Goal: Task Accomplishment & Management: Complete application form

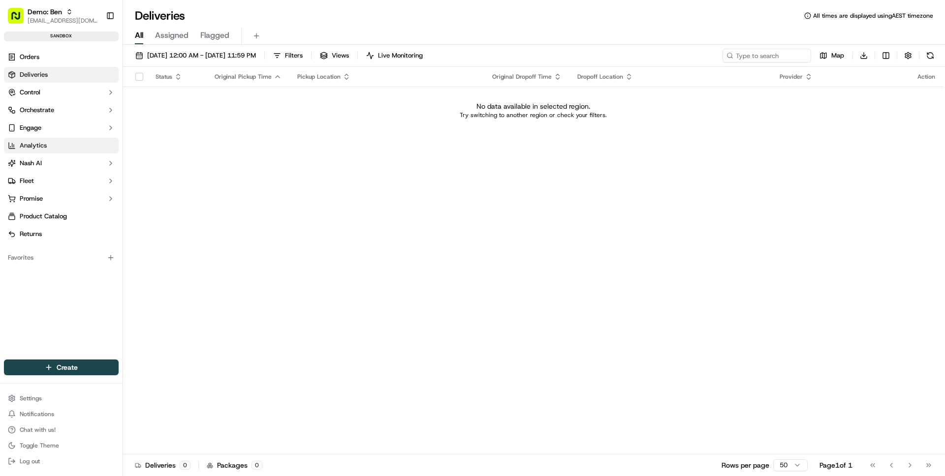
click at [59, 144] on link "Analytics" at bounding box center [61, 146] width 115 height 16
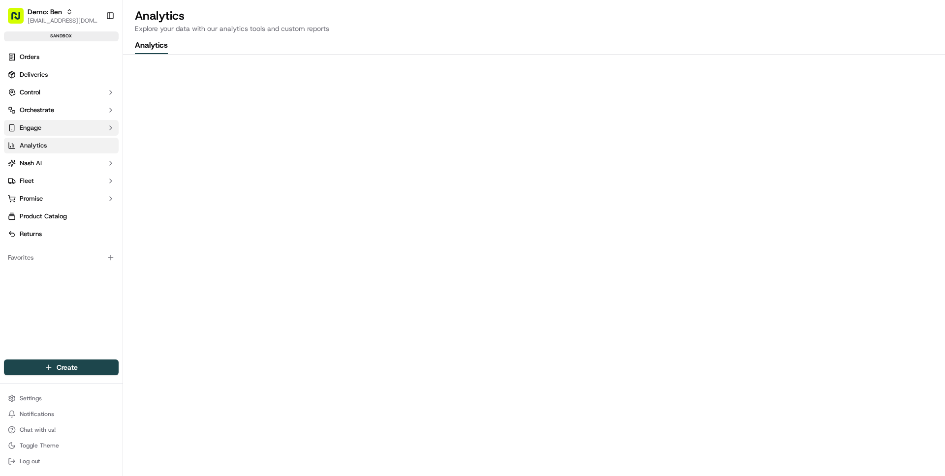
click at [58, 128] on button "Engage" at bounding box center [61, 128] width 115 height 16
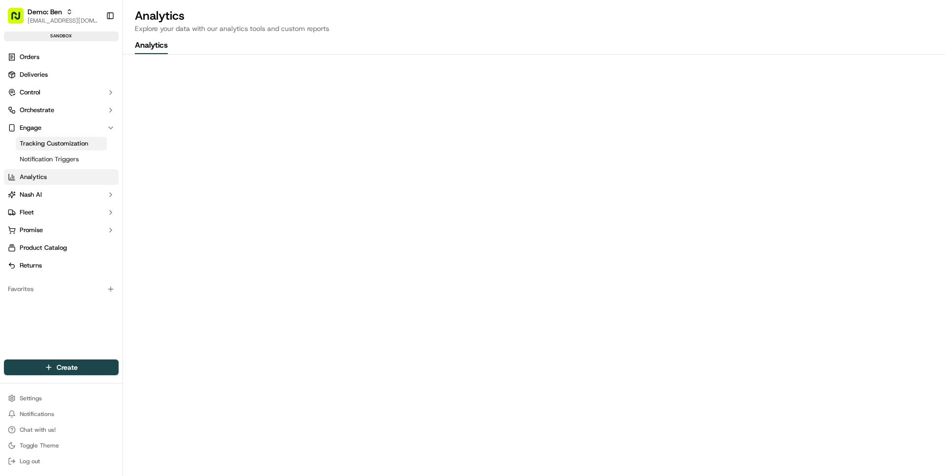
click at [63, 145] on span "Tracking Customization" at bounding box center [54, 143] width 68 height 9
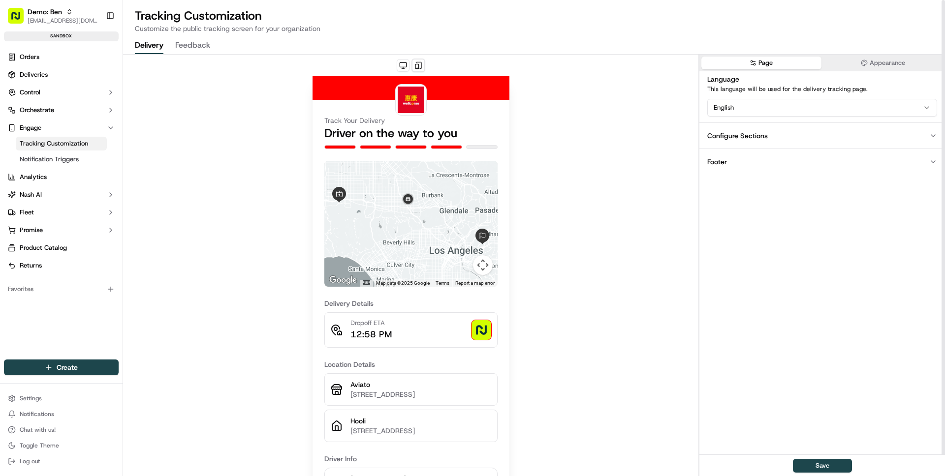
click at [859, 58] on button "Appearance" at bounding box center [883, 63] width 120 height 13
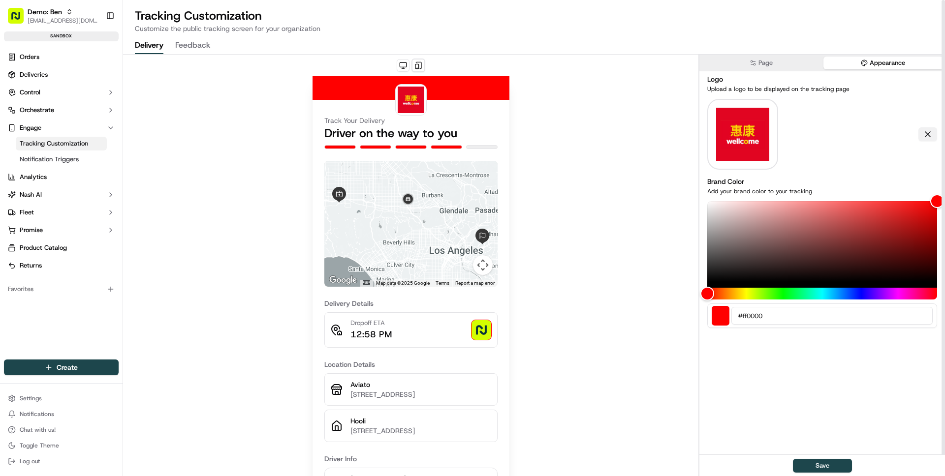
click at [920, 134] on button at bounding box center [927, 134] width 19 height 14
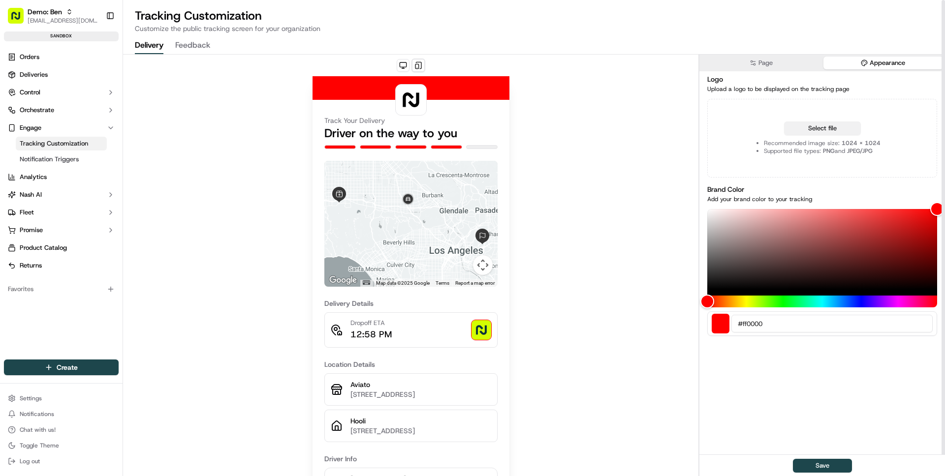
click at [811, 126] on button "Select file" at bounding box center [822, 129] width 77 height 14
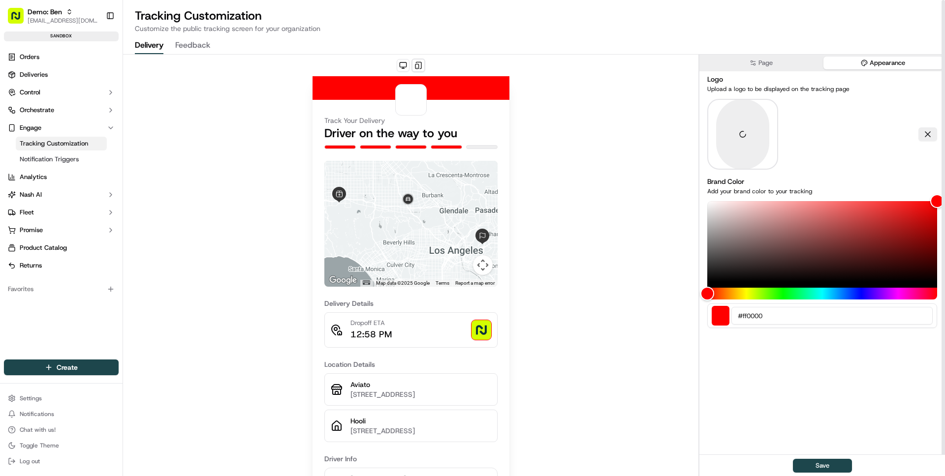
drag, startPoint x: 708, startPoint y: 303, endPoint x: 750, endPoint y: 303, distance: 41.3
click at [750, 303] on div "#ff0000" at bounding box center [822, 264] width 230 height 127
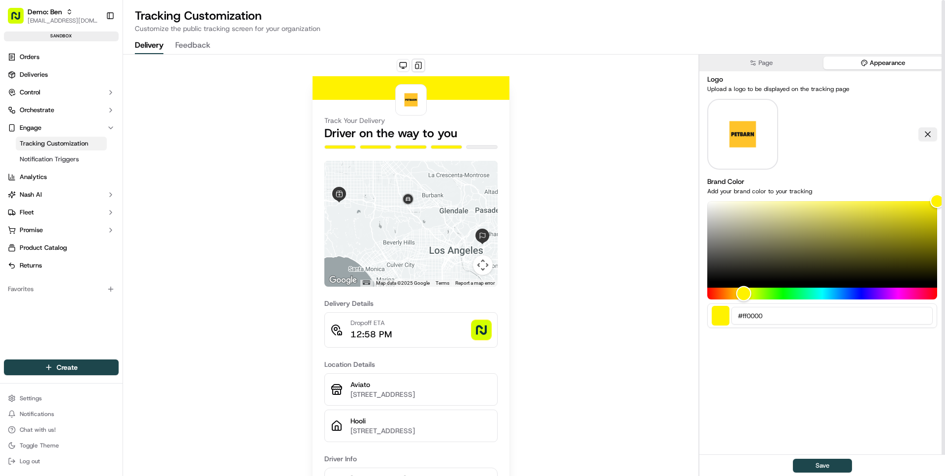
drag, startPoint x: 710, startPoint y: 296, endPoint x: 743, endPoint y: 295, distance: 33.0
click at [743, 295] on div "Hue" at bounding box center [743, 293] width 15 height 15
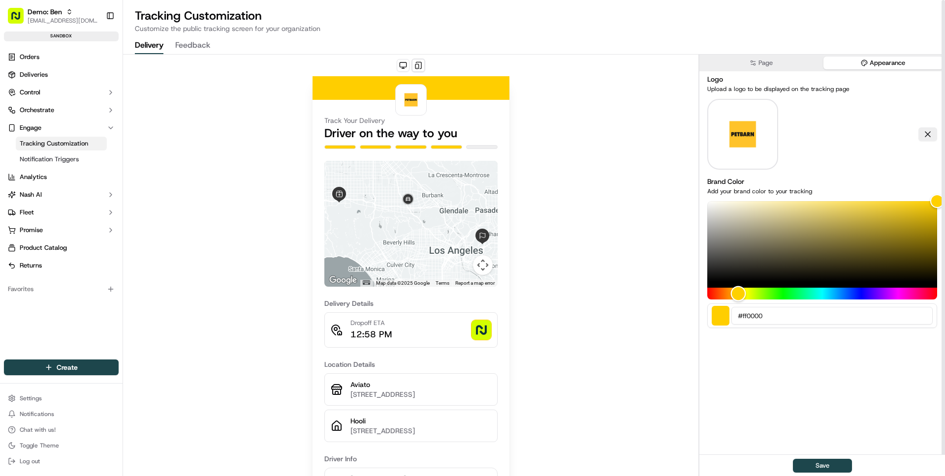
drag, startPoint x: 743, startPoint y: 295, endPoint x: 738, endPoint y: 294, distance: 5.5
click at [738, 294] on div "Hue" at bounding box center [738, 293] width 15 height 15
click at [818, 466] on button "Save" at bounding box center [822, 466] width 59 height 14
click at [625, 317] on div "Track Your Delivery Driver on the way to you ← Move left → Move right ↑ Move up…" at bounding box center [410, 319] width 575 height 529
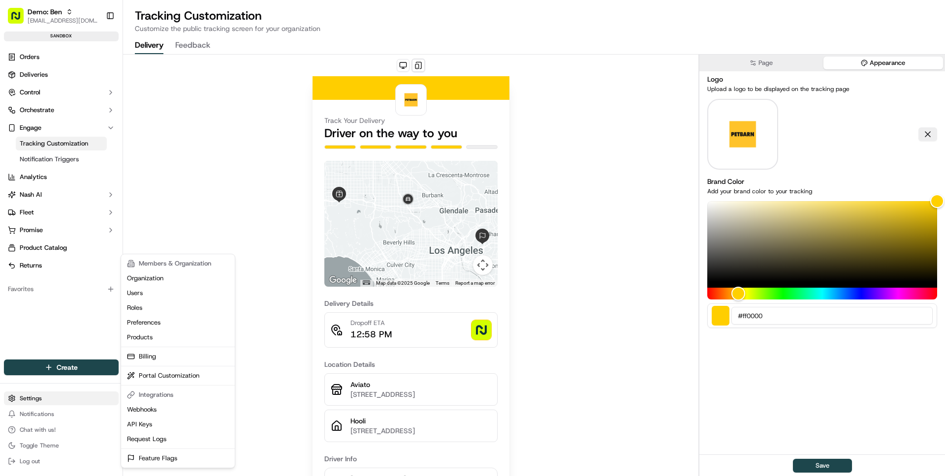
click at [55, 398] on html "Demo: Ben ben@usenash.com Toggle Sidebar sandbox Orders Deliveries Control Orch…" at bounding box center [472, 238] width 945 height 476
click at [186, 374] on link "Portal Customization" at bounding box center [178, 376] width 110 height 15
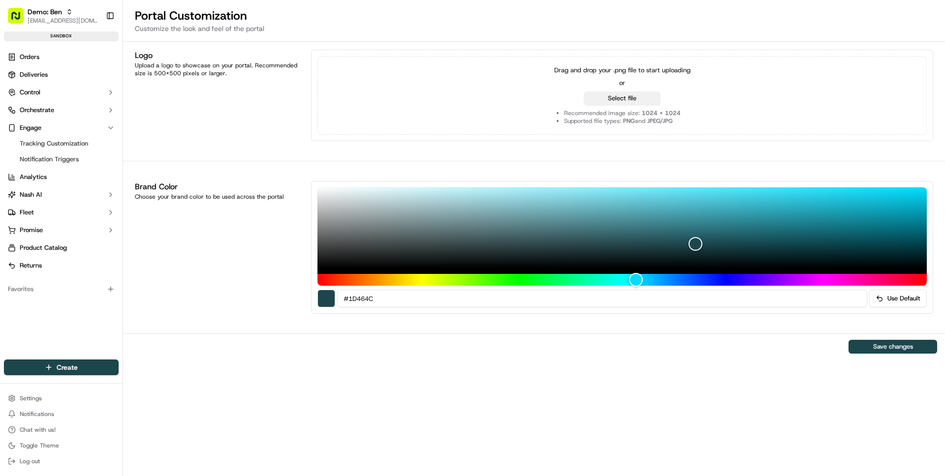
click at [608, 97] on button "Select file" at bounding box center [622, 99] width 77 height 14
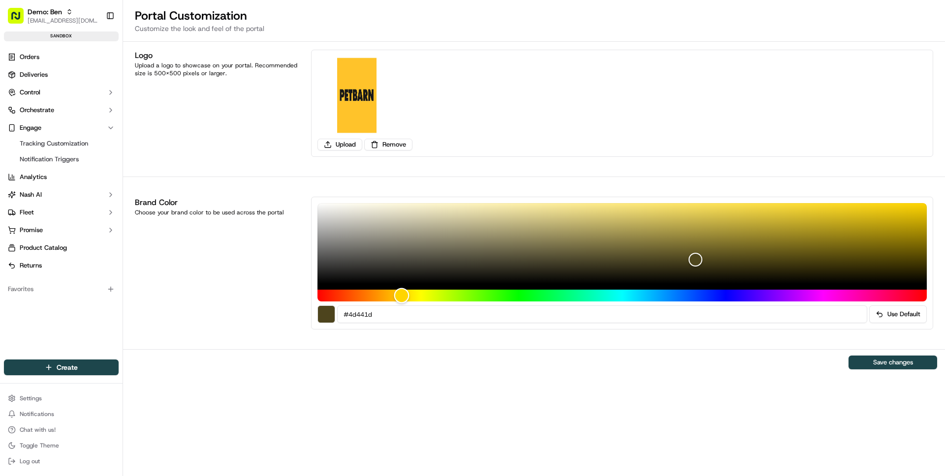
click at [401, 296] on div "Hue" at bounding box center [621, 296] width 609 height 12
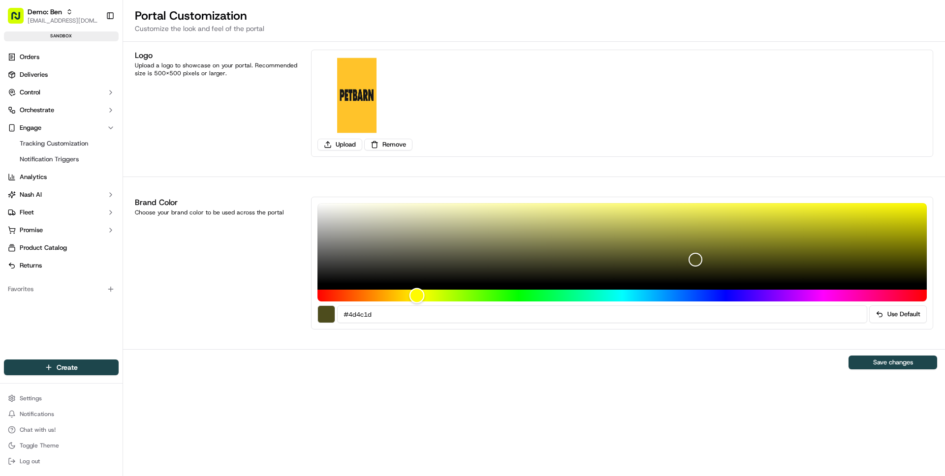
drag, startPoint x: 401, startPoint y: 296, endPoint x: 417, endPoint y: 296, distance: 15.3
click at [417, 296] on div "Hue" at bounding box center [416, 295] width 15 height 15
drag, startPoint x: 706, startPoint y: 264, endPoint x: 798, endPoint y: 165, distance: 135.4
click at [798, 165] on div "Logo Upload a logo to showcase on your portal. Recommended size is 500x500 pixe…" at bounding box center [534, 259] width 822 height 434
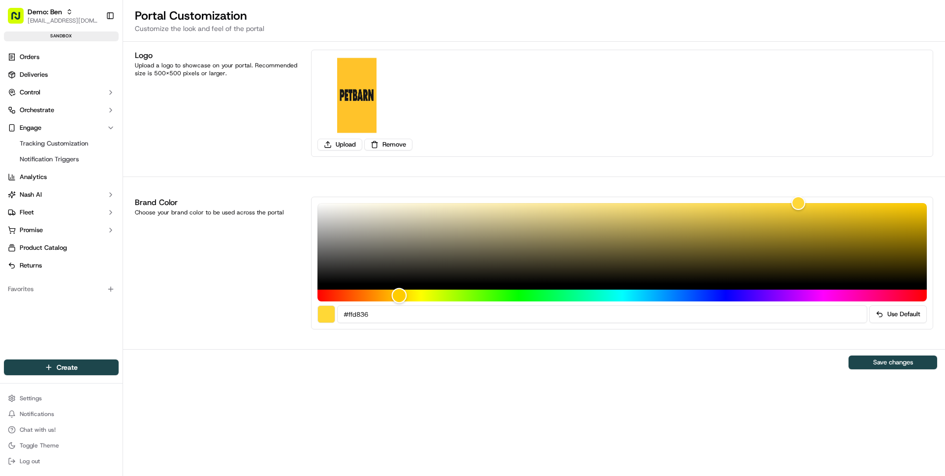
drag, startPoint x: 419, startPoint y: 295, endPoint x: 399, endPoint y: 292, distance: 20.4
click at [399, 292] on div "Hue" at bounding box center [399, 295] width 15 height 15
click at [504, 374] on div "Save changes" at bounding box center [534, 362] width 822 height 26
click at [883, 365] on button "Save changes" at bounding box center [892, 363] width 89 height 14
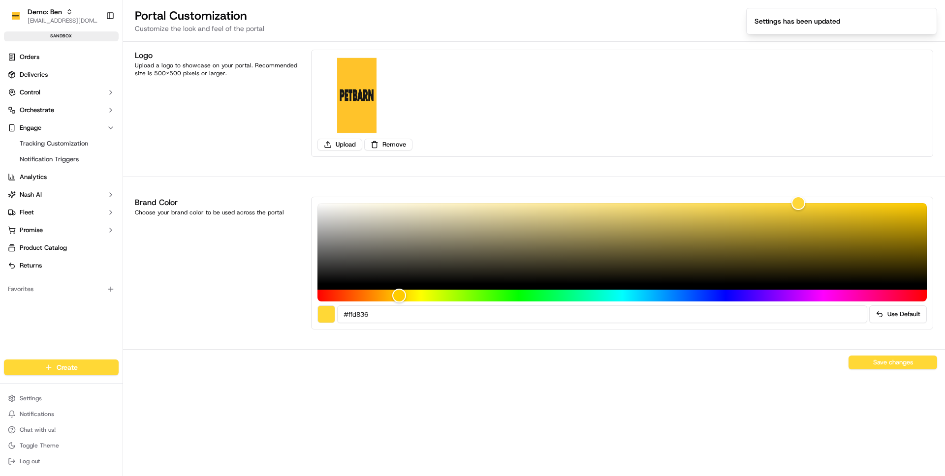
click at [146, 302] on div "Brand Color Choose your brand color to be used across the portal" at bounding box center [217, 263] width 164 height 133
type input "#ffd036"
click at [395, 296] on div "Hue" at bounding box center [395, 295] width 15 height 15
click at [877, 362] on button "Save changes" at bounding box center [892, 363] width 89 height 14
click at [667, 392] on div "Logo Upload a logo to showcase on your portal. Recommended size is 500x500 pixe…" at bounding box center [534, 259] width 822 height 434
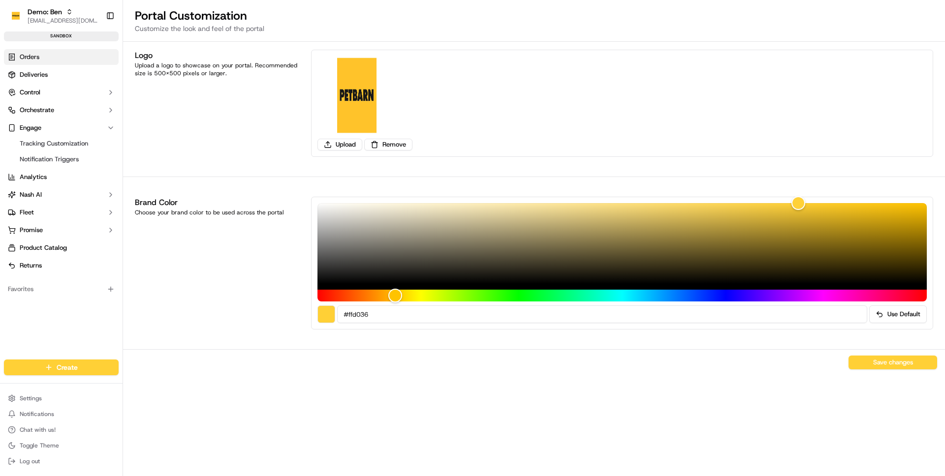
click at [35, 59] on span "Orders" at bounding box center [30, 57] width 20 height 9
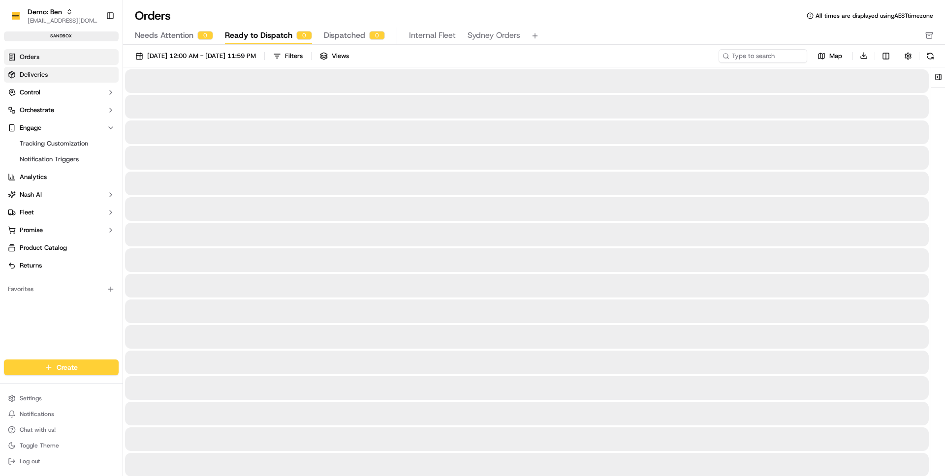
click at [54, 77] on link "Deliveries" at bounding box center [61, 75] width 115 height 16
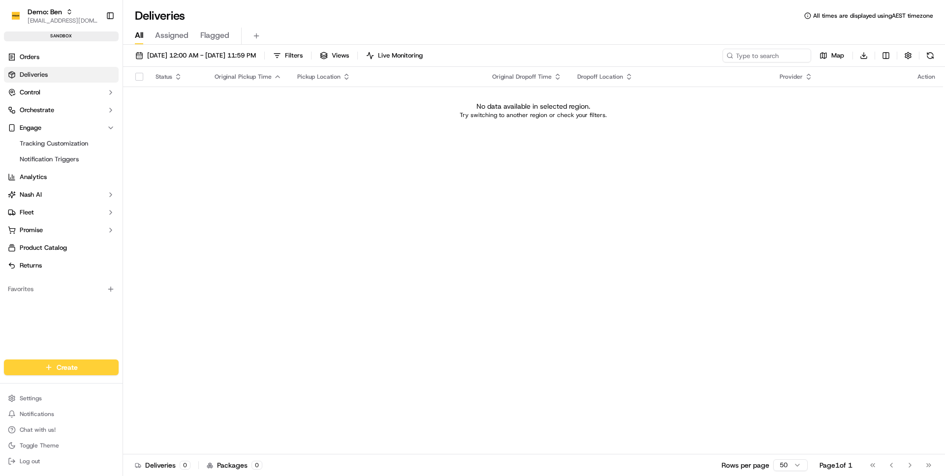
click at [194, 121] on td "No data available in selected region. Try switching to another region or check …" at bounding box center [533, 110] width 820 height 47
click at [260, 161] on div "Status Original Pickup Time Pickup Location Original Dropoff Time Dropoff Locat…" at bounding box center [533, 261] width 820 height 388
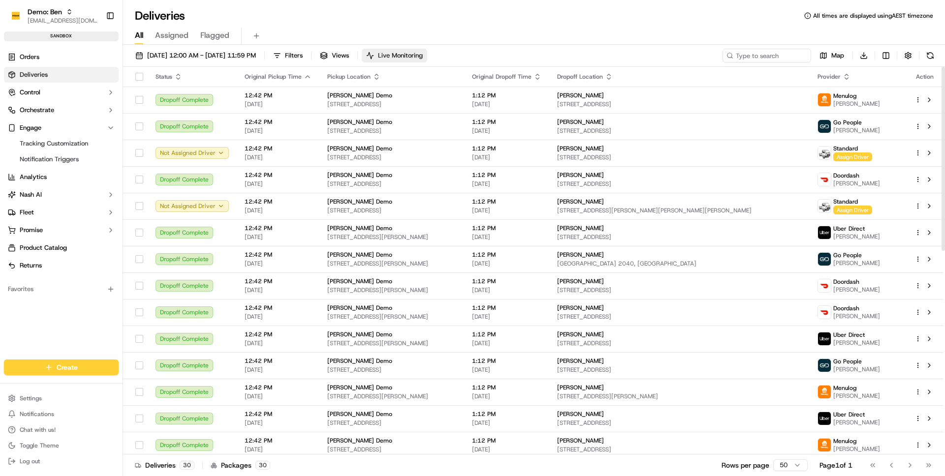
click at [423, 57] on span "Live Monitoring" at bounding box center [400, 55] width 45 height 9
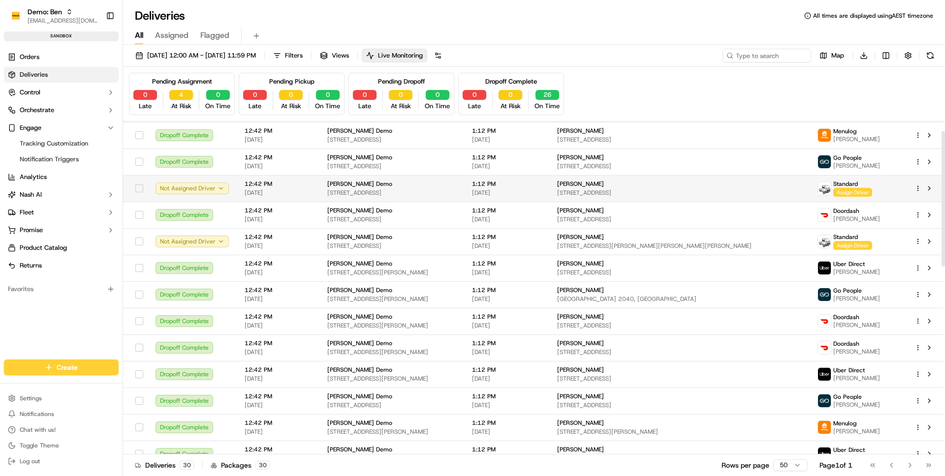
scroll to position [23, 0]
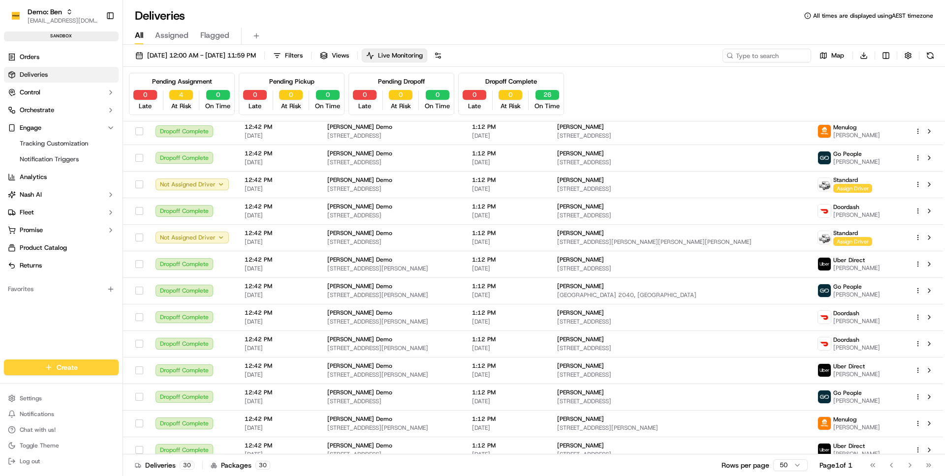
click at [194, 101] on div "4 At Risk" at bounding box center [180, 100] width 31 height 21
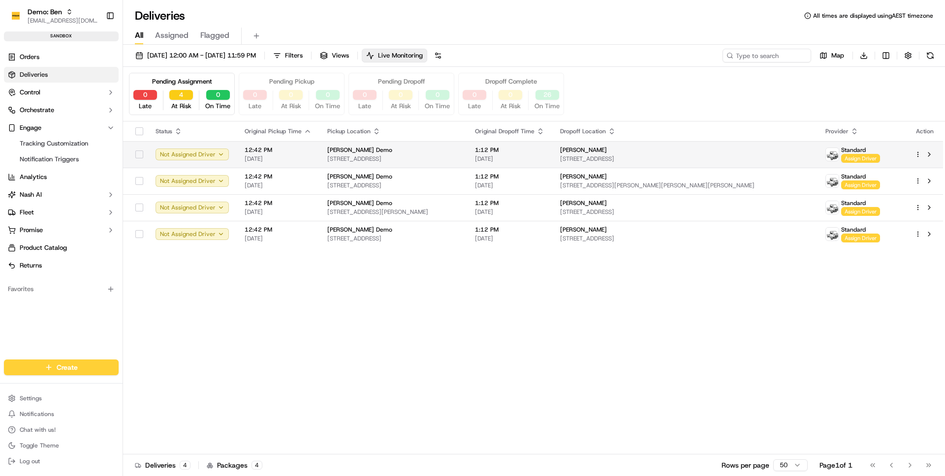
click at [309, 155] on td "12:42 PM 09/17/2025" at bounding box center [278, 154] width 83 height 27
click at [177, 93] on button "4" at bounding box center [181, 95] width 24 height 10
click at [184, 95] on button "4" at bounding box center [181, 95] width 24 height 10
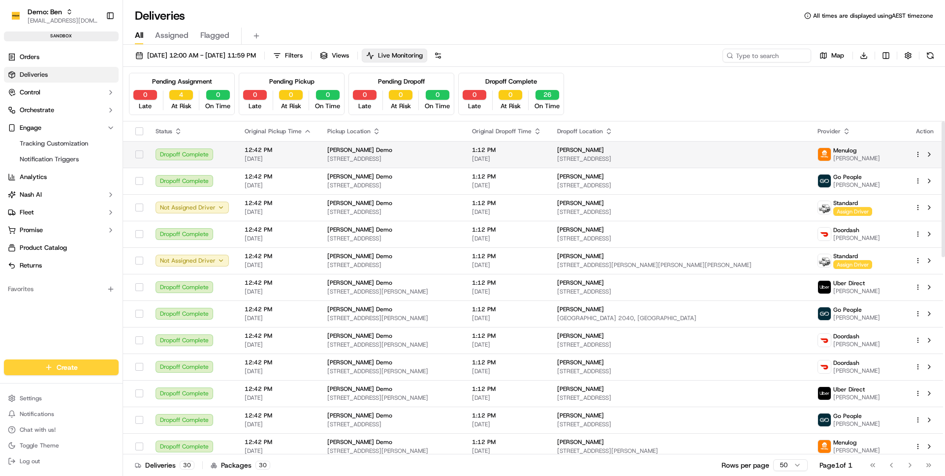
click at [401, 167] on td "Nash Demo 64 Gwynne St, Cremorne VIC 3121, Australia" at bounding box center [391, 154] width 145 height 27
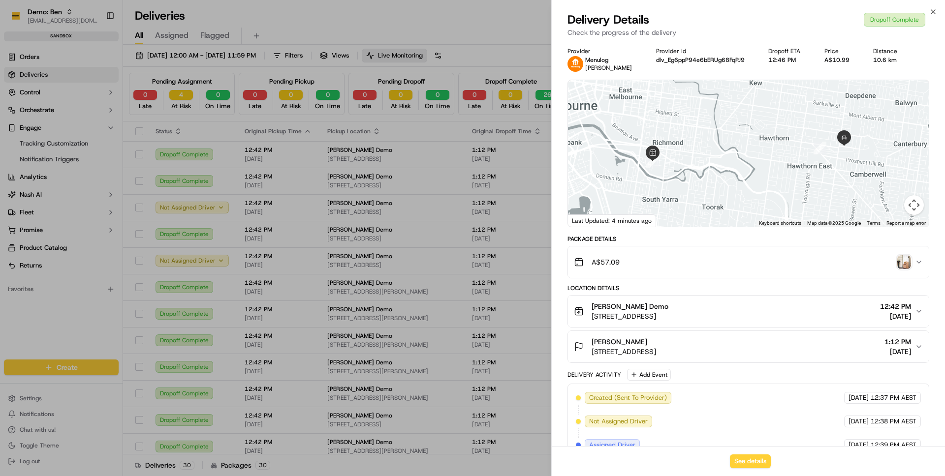
click at [714, 274] on button "A$57.09" at bounding box center [748, 261] width 361 height 31
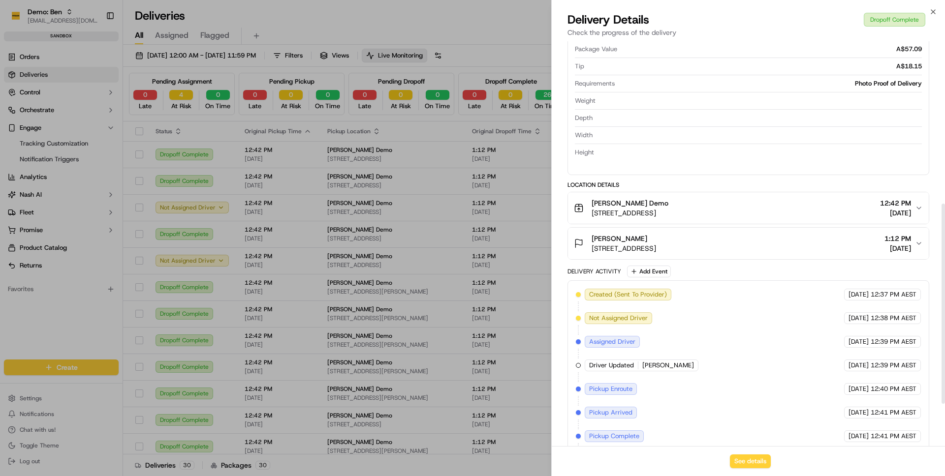
scroll to position [343, 0]
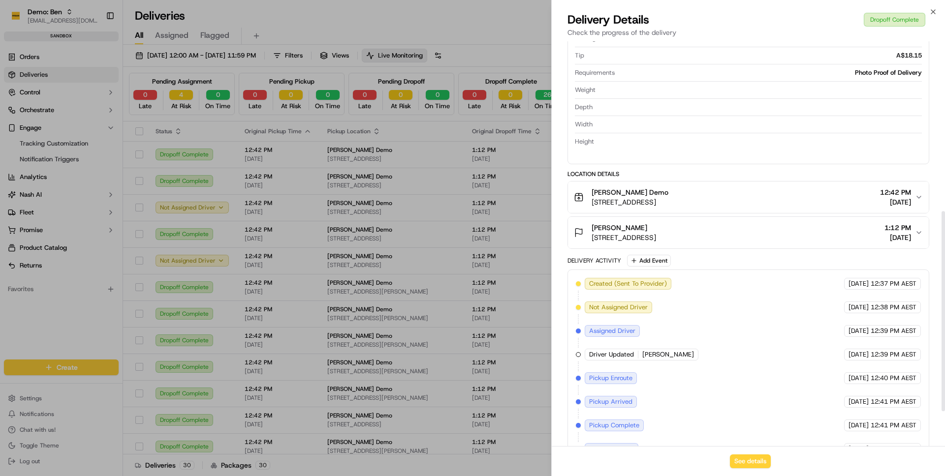
click at [649, 201] on span "[STREET_ADDRESS]" at bounding box center [629, 202] width 77 height 10
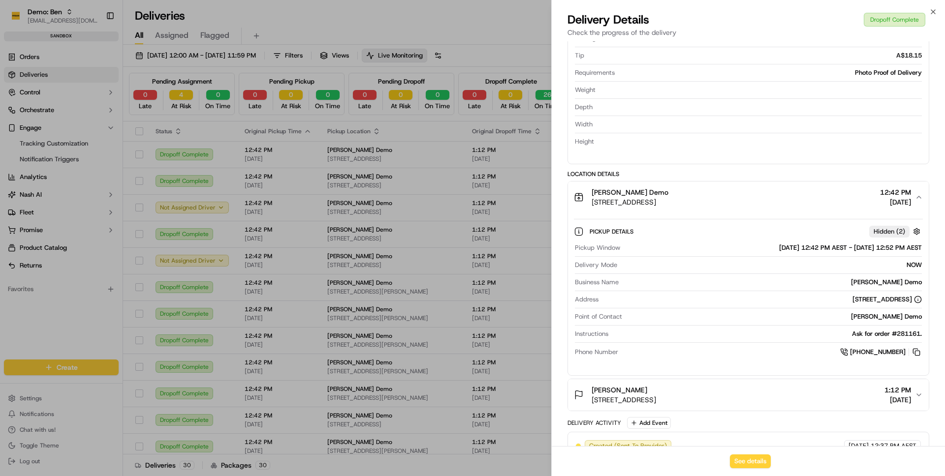
click at [649, 201] on span "[STREET_ADDRESS]" at bounding box center [629, 202] width 77 height 10
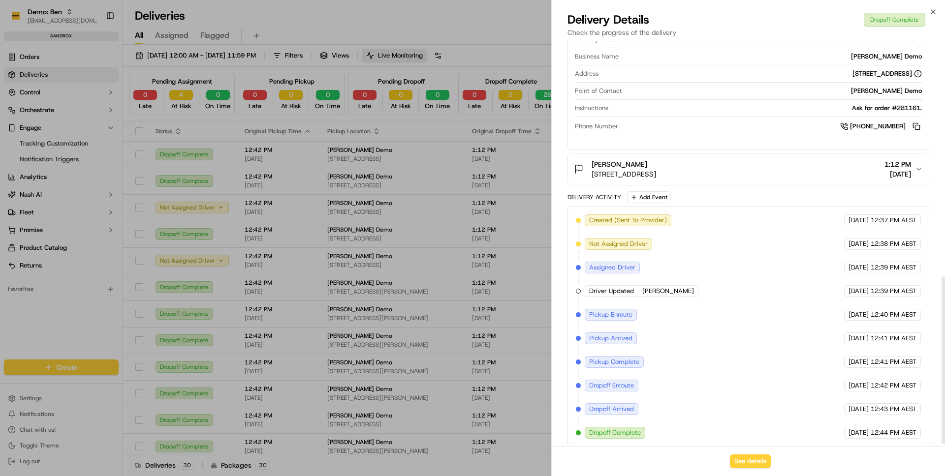
scroll to position [570, 0]
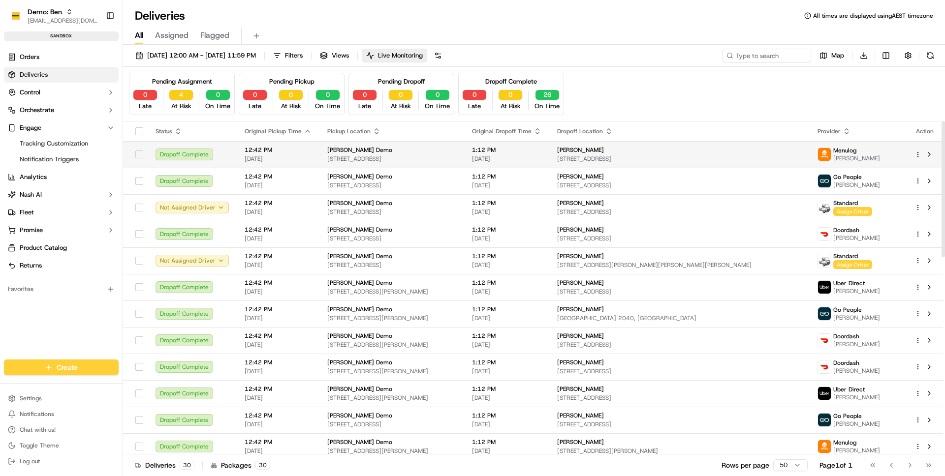
click at [541, 152] on span "1:12 PM" at bounding box center [506, 150] width 69 height 8
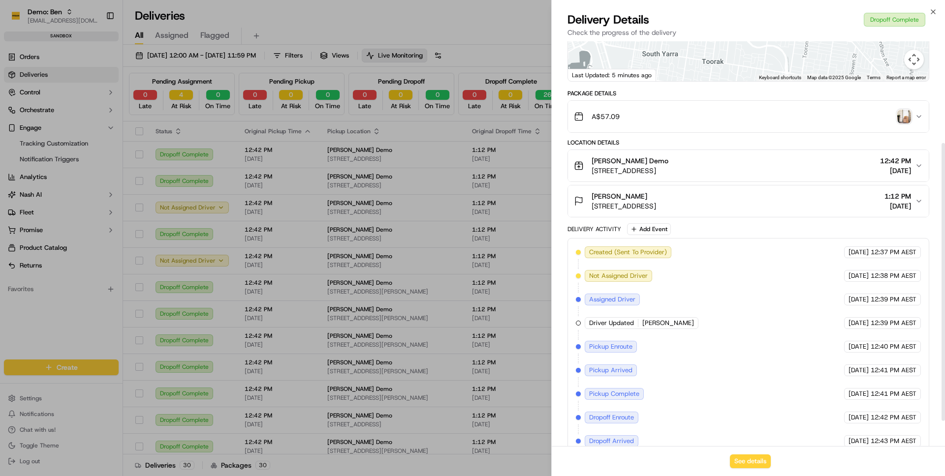
scroll to position [151, 0]
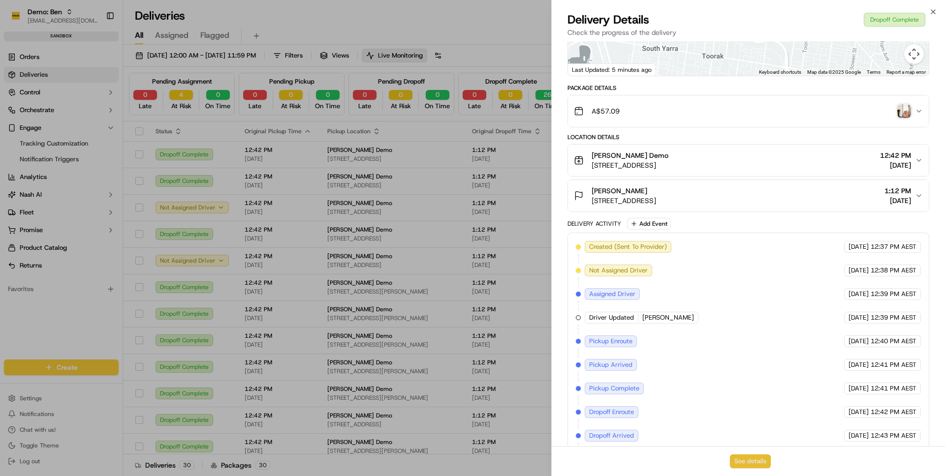
click at [743, 462] on button "See details" at bounding box center [750, 462] width 41 height 14
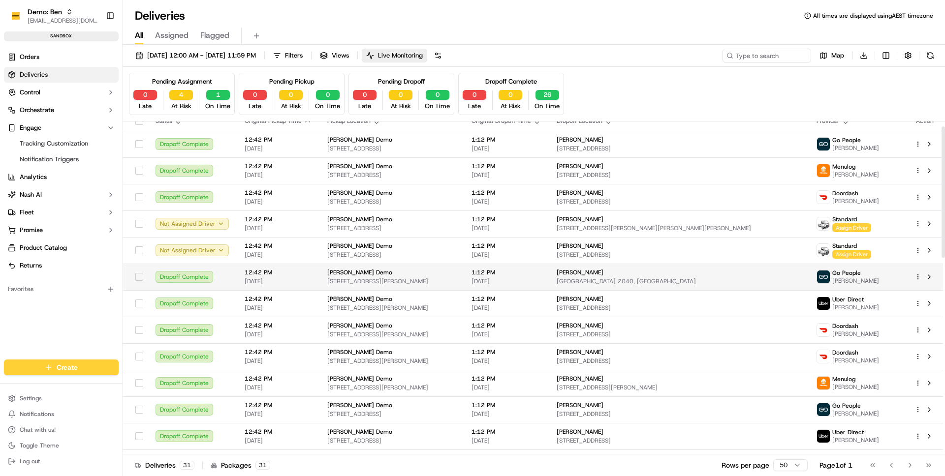
scroll to position [17, 0]
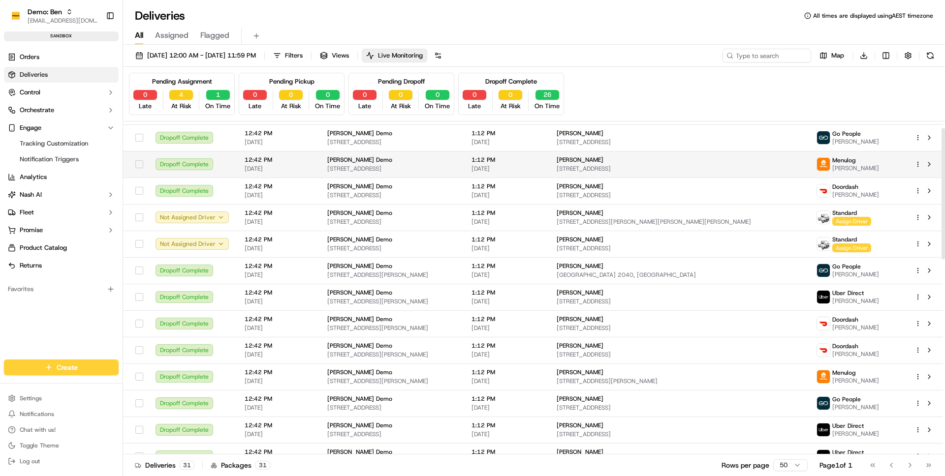
click at [443, 172] on span "[STREET_ADDRESS]" at bounding box center [391, 169] width 128 height 8
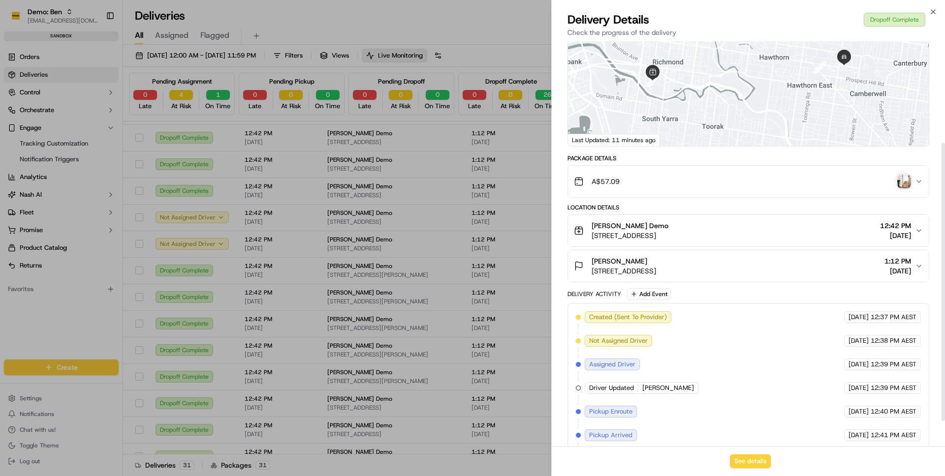
scroll to position [184, 0]
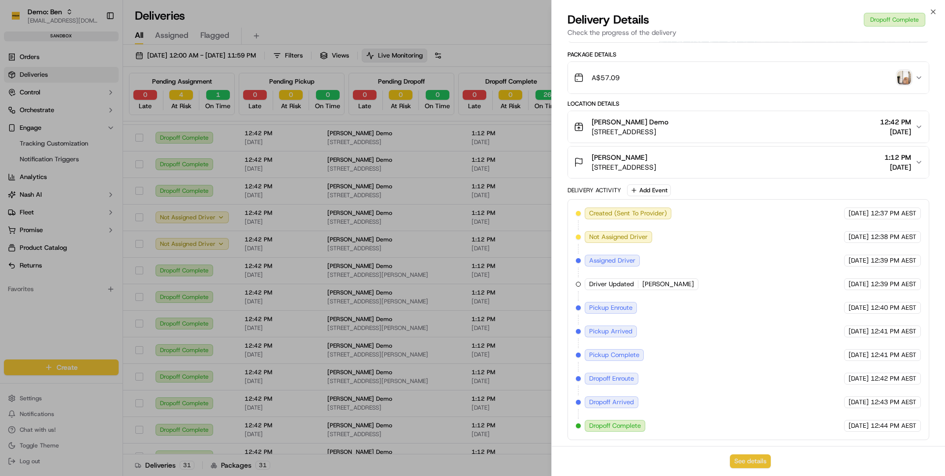
click at [758, 460] on button "See details" at bounding box center [750, 462] width 41 height 14
click at [738, 462] on button "See details" at bounding box center [750, 462] width 41 height 14
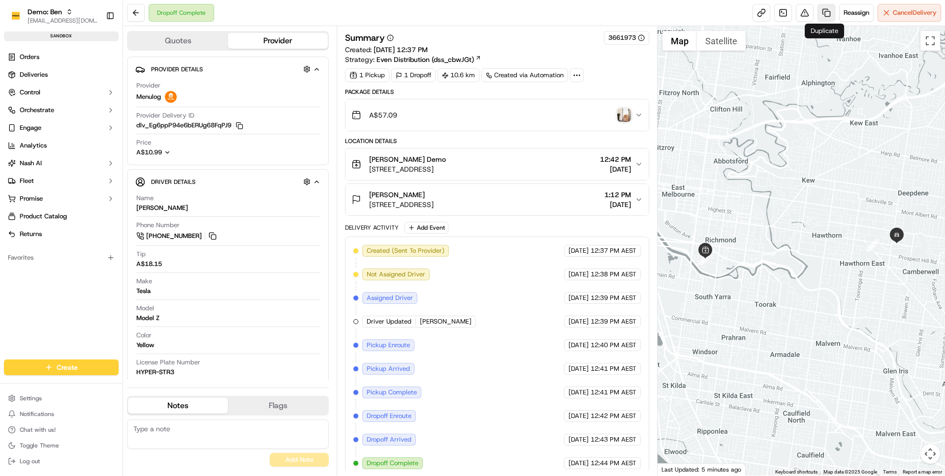
click at [827, 12] on link at bounding box center [826, 13] width 18 height 18
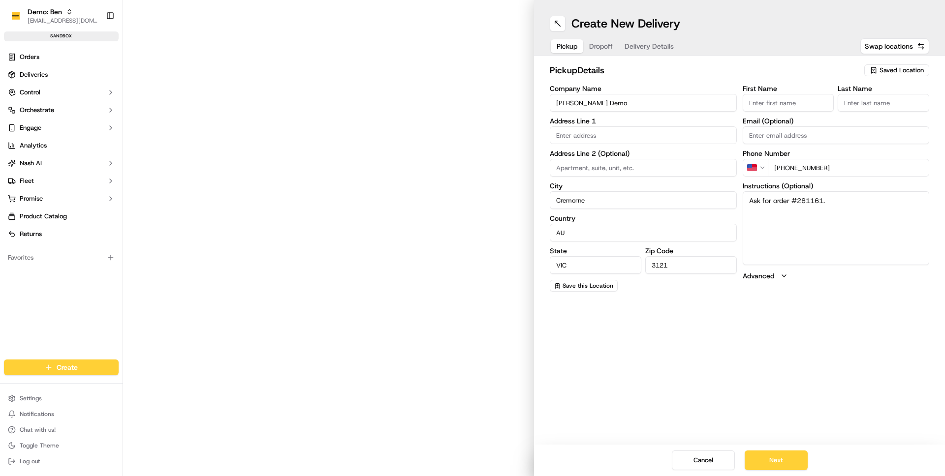
type input "[STREET_ADDRESS]"
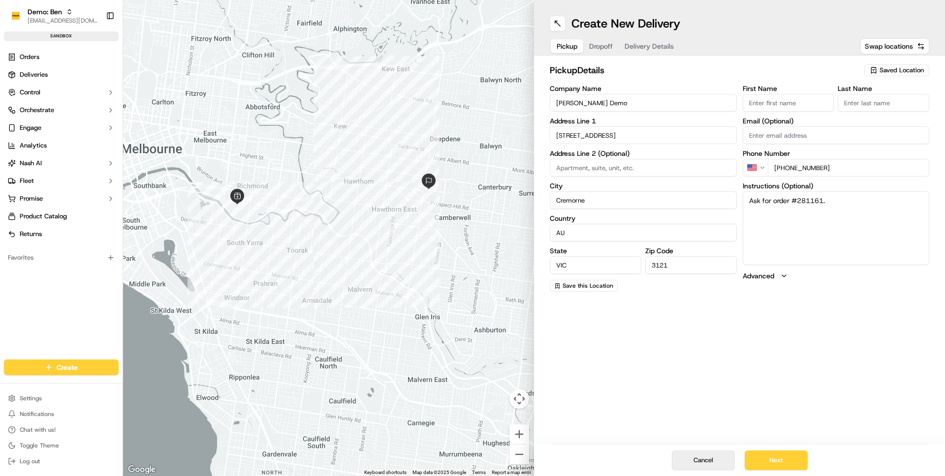
click at [690, 463] on button "Cancel" at bounding box center [703, 461] width 63 height 20
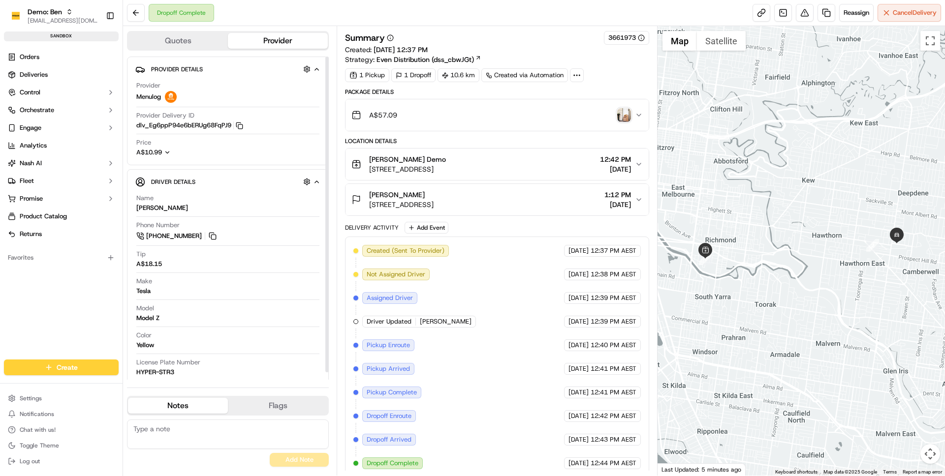
click at [199, 44] on button "Quotes" at bounding box center [178, 41] width 100 height 16
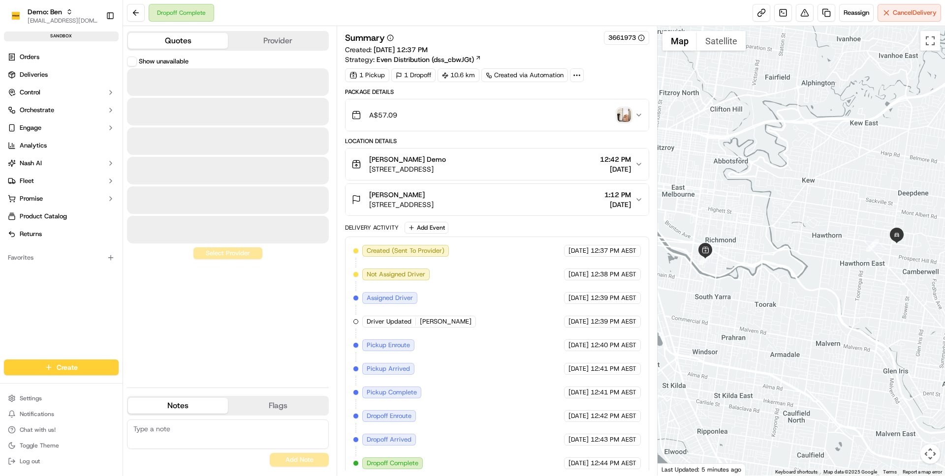
click at [246, 38] on button "Provider" at bounding box center [278, 41] width 100 height 16
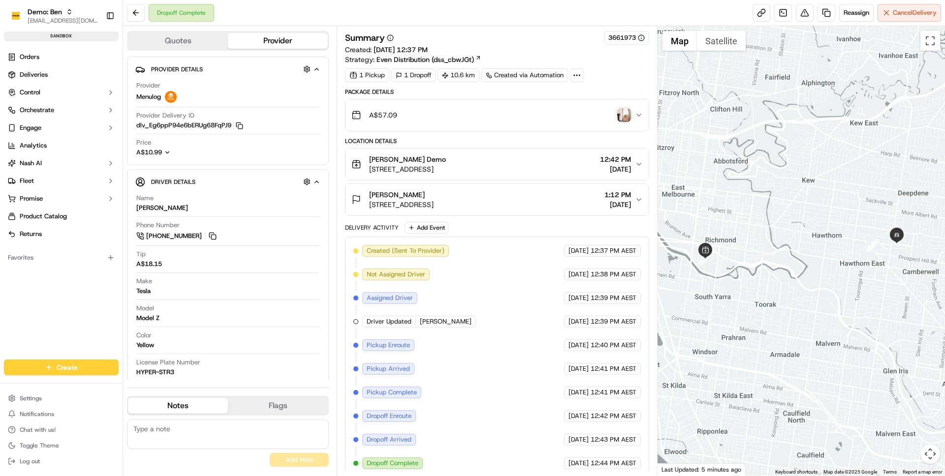
scroll to position [7, 0]
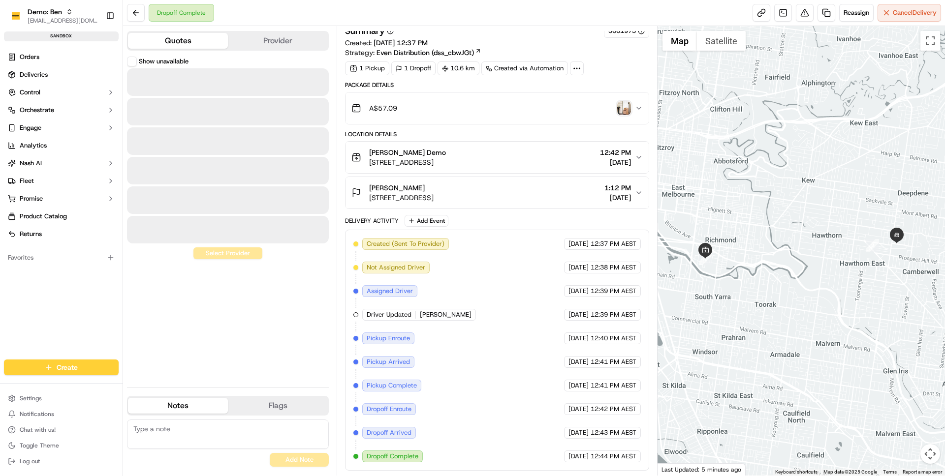
click at [180, 37] on button "Quotes" at bounding box center [178, 41] width 100 height 16
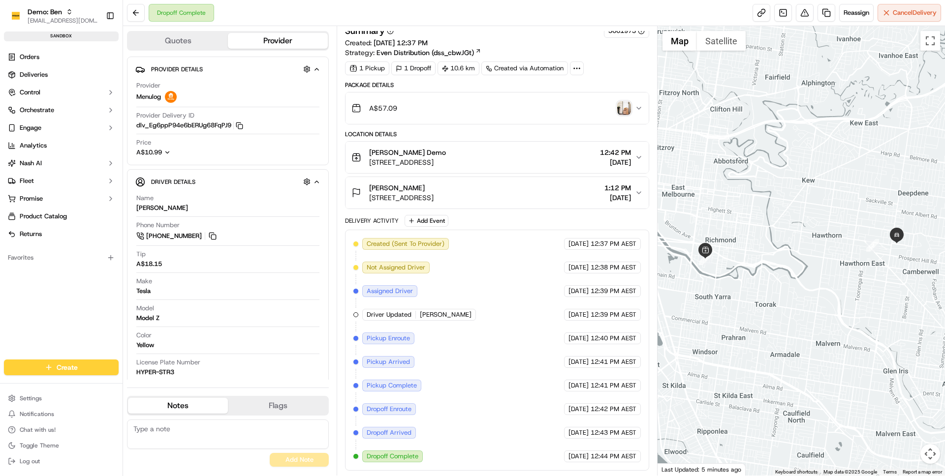
click at [269, 48] on button "Provider" at bounding box center [278, 41] width 100 height 16
click at [821, 14] on link at bounding box center [826, 13] width 18 height 18
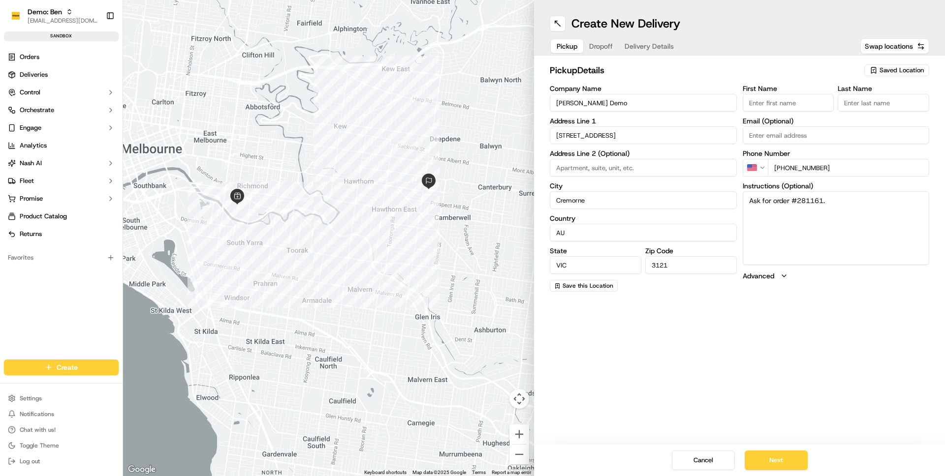
click at [887, 73] on span "Saved Location" at bounding box center [901, 70] width 44 height 9
click at [836, 108] on span "City Store (7674)" at bounding box center [879, 107] width 121 height 9
type input "City Store"
type input "[STREET_ADDRESS][PERSON_NAME]"
type input "[GEOGRAPHIC_DATA]"
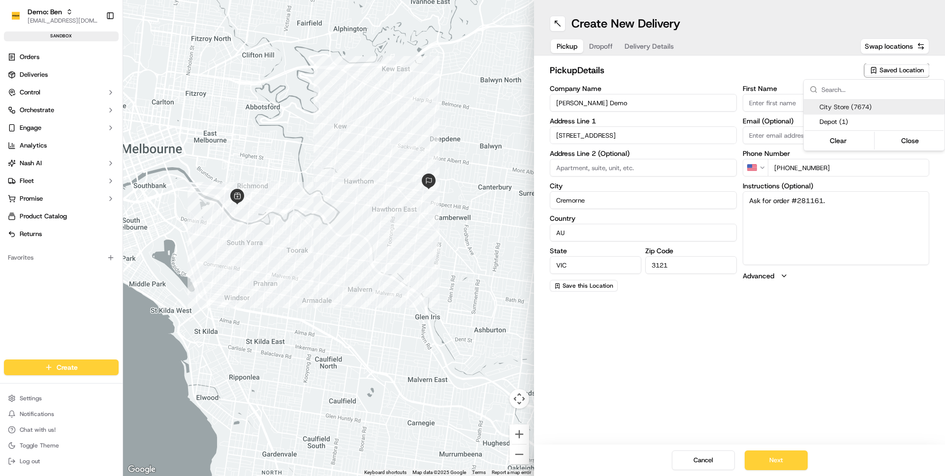
type input "[GEOGRAPHIC_DATA]"
type input "2000"
type input "Ben"
type input "G"
type input "[PHONE_NUMBER]"
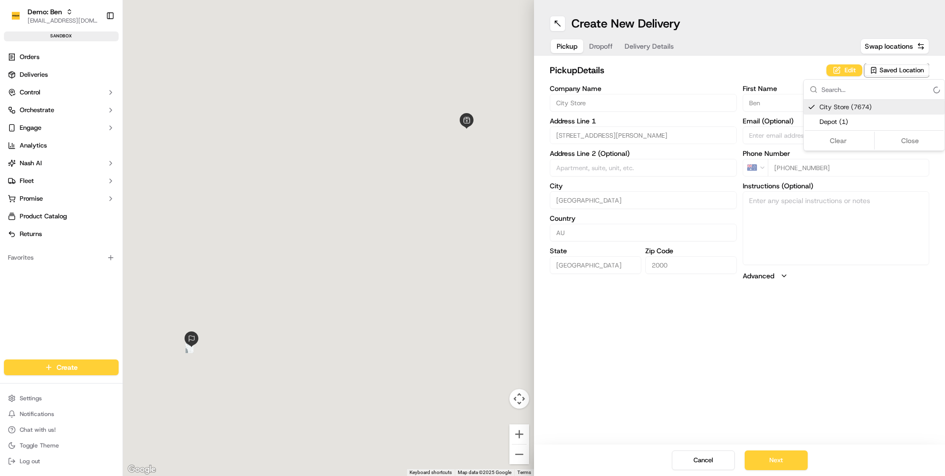
click at [764, 70] on html "Demo: [PERSON_NAME] [PERSON_NAME][EMAIL_ADDRESS][DOMAIN_NAME] Toggle Sidebar sa…" at bounding box center [472, 238] width 945 height 476
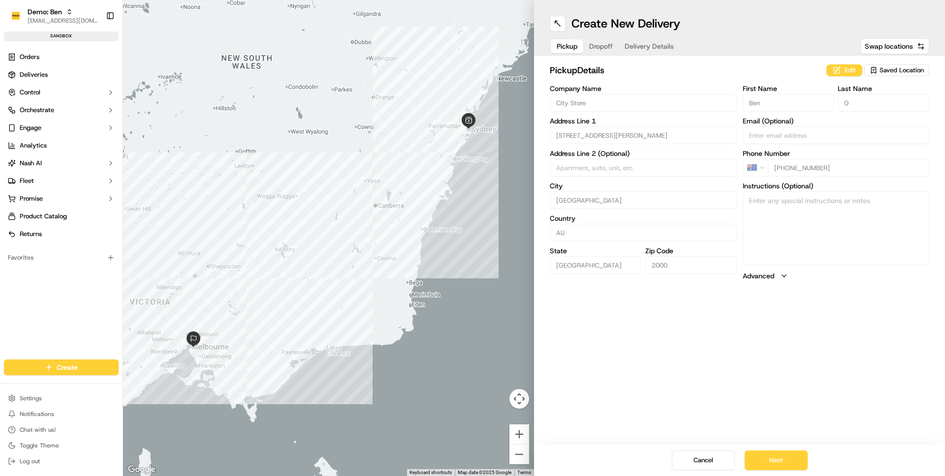
click at [647, 332] on div "Create New Delivery Pickup Dropoff Delivery Details Swap locations pickup Detai…" at bounding box center [739, 238] width 411 height 476
click at [785, 460] on button "Next" at bounding box center [775, 461] width 63 height 20
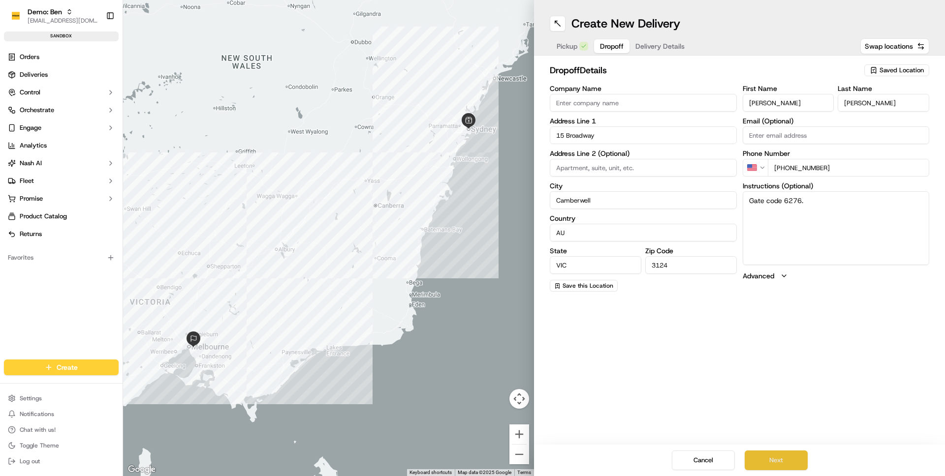
click at [778, 470] on button "Next" at bounding box center [775, 461] width 63 height 20
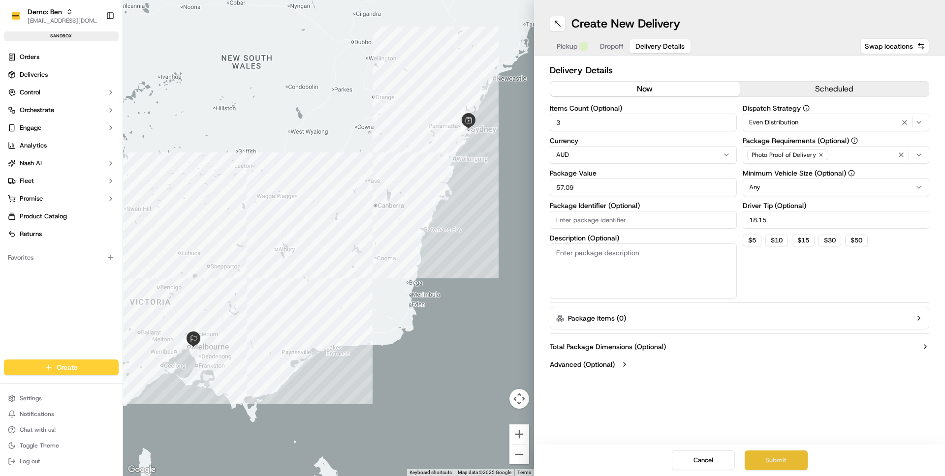
click at [778, 463] on button "Submit" at bounding box center [775, 461] width 63 height 20
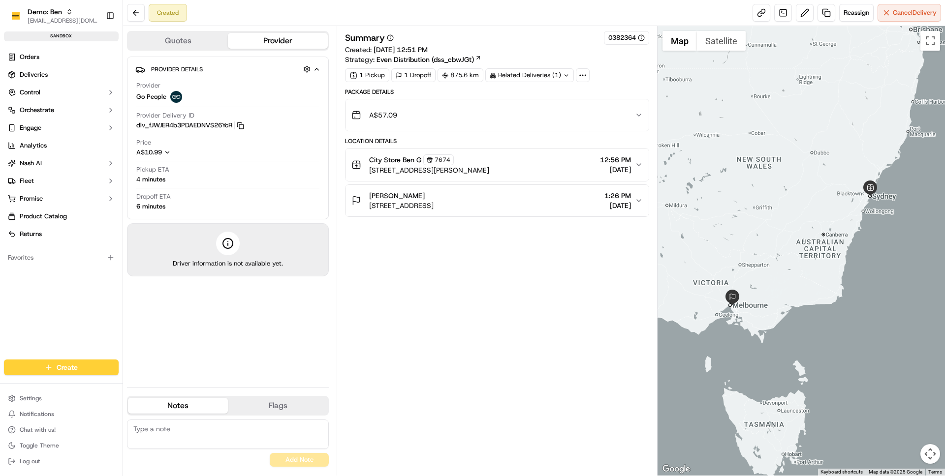
click at [576, 161] on div "City Store Ben G 7674 [STREET_ADDRESS][PERSON_NAME], AU 12:56 PM [DATE]" at bounding box center [492, 164] width 283 height 21
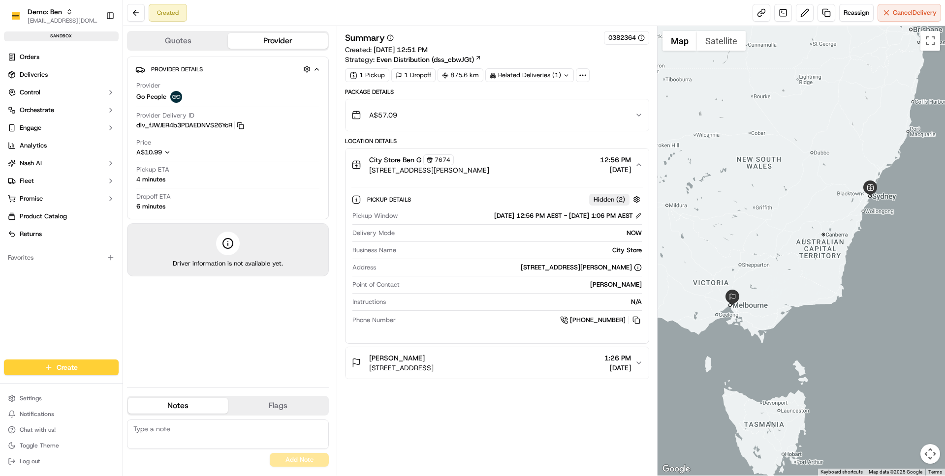
click at [400, 123] on div "A$57.09" at bounding box center [492, 115] width 283 height 20
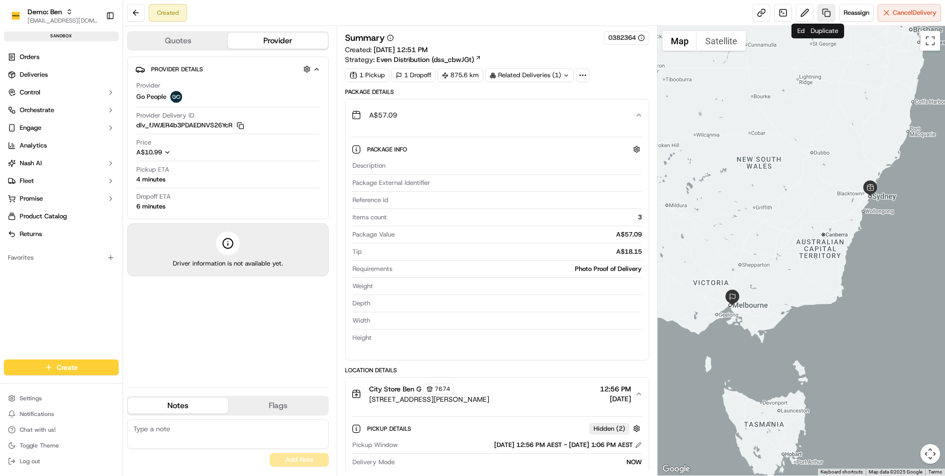
click at [817, 13] on link at bounding box center [826, 13] width 18 height 18
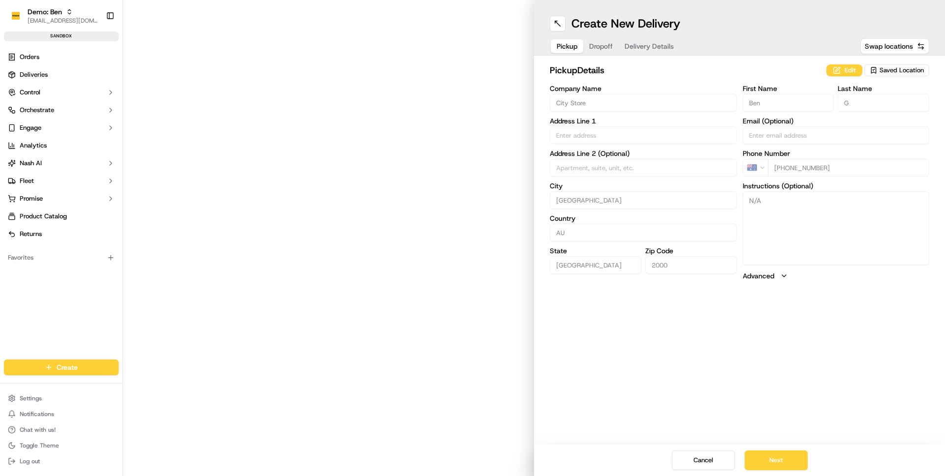
type input "[STREET_ADDRESS][PERSON_NAME]"
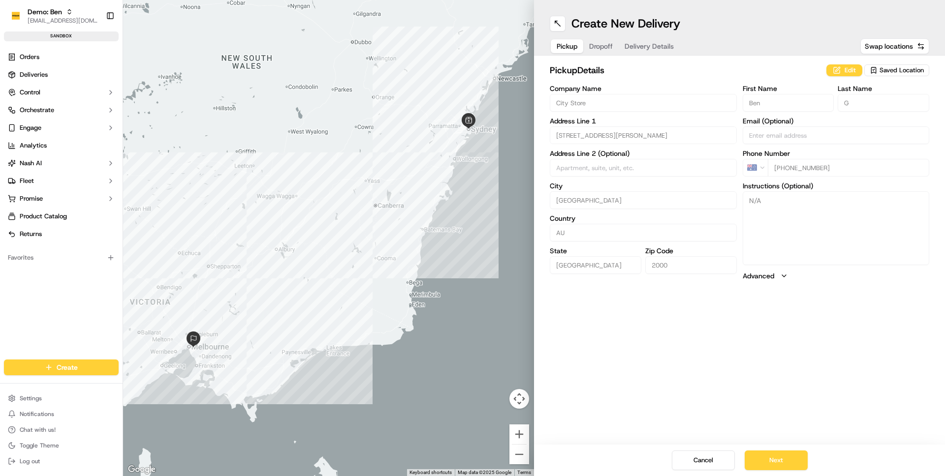
click at [879, 70] on span "Saved Location" at bounding box center [901, 70] width 44 height 9
click at [832, 122] on span "Depot (1)" at bounding box center [879, 122] width 121 height 9
type input "Depot"
type input "[STREET_ADDRESS]"
type input "[GEOGRAPHIC_DATA]"
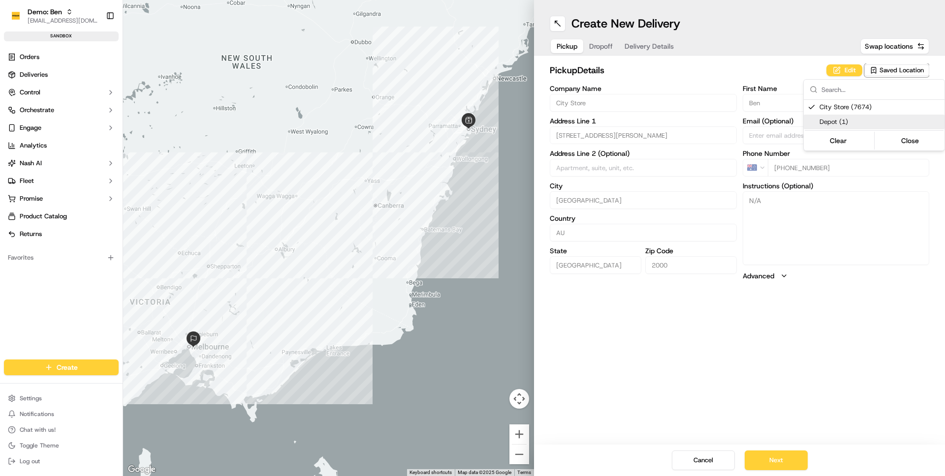
type input "QLD"
type input "4125"
type input "[PERSON_NAME]"
type input "F"
type input "[PHONE_NUMBER]"
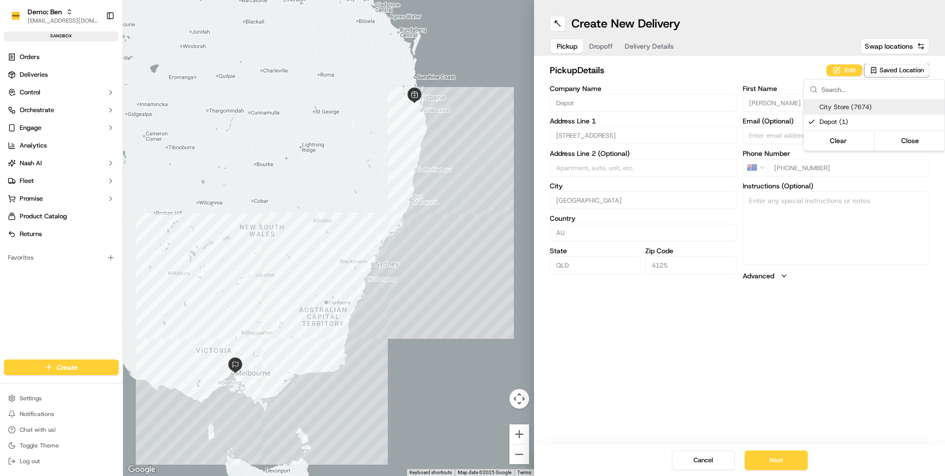
click at [831, 111] on span "City Store (7674)" at bounding box center [879, 107] width 121 height 9
type input "City Store"
type input "[STREET_ADDRESS][PERSON_NAME]"
type input "[GEOGRAPHIC_DATA]"
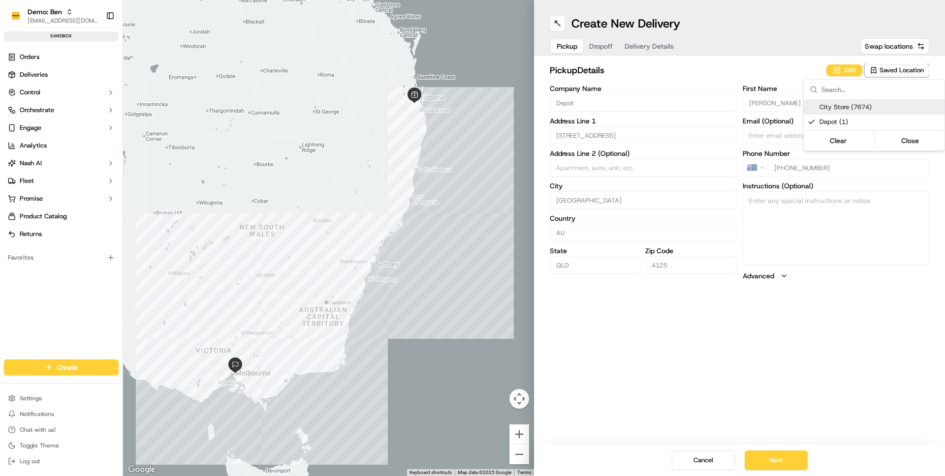
type input "2000"
type input "Ben"
type input "G"
type input "[PHONE_NUMBER]"
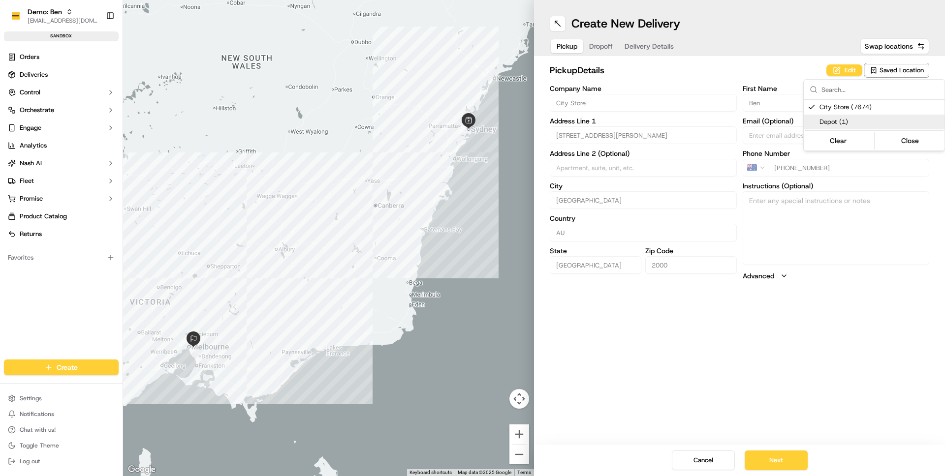
click at [832, 118] on span "Depot (1)" at bounding box center [879, 122] width 121 height 9
type input "Depot"
type input "[STREET_ADDRESS]"
type input "[GEOGRAPHIC_DATA]"
type input "QLD"
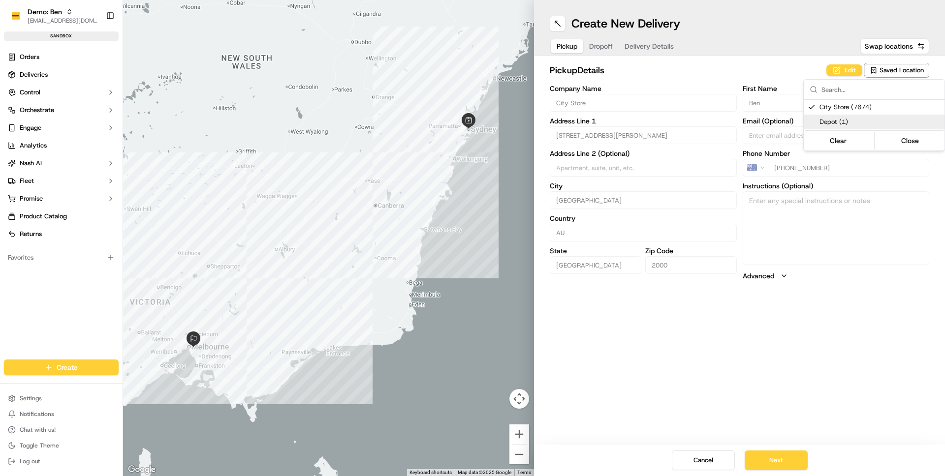
type input "4125"
type input "[PERSON_NAME]"
type input "F"
type input "[PHONE_NUMBER]"
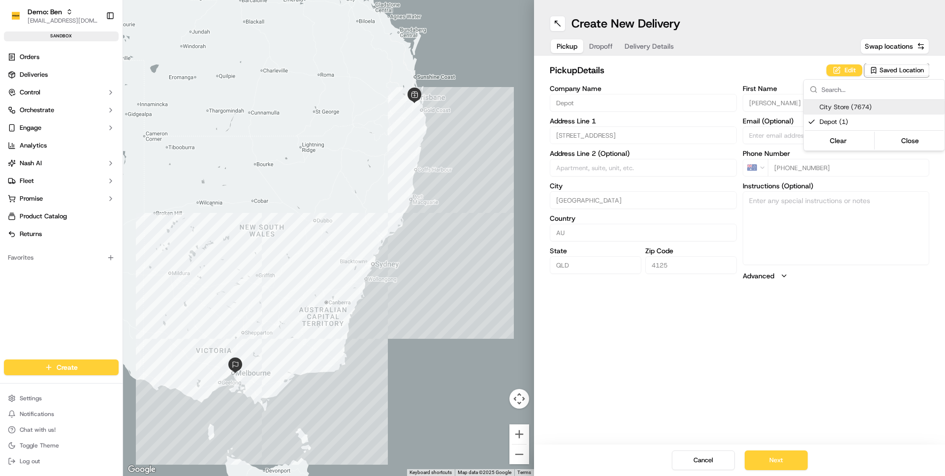
click at [830, 105] on span "City Store (7674)" at bounding box center [879, 107] width 121 height 9
type input "City Store"
type input "[STREET_ADDRESS][PERSON_NAME]"
type input "[GEOGRAPHIC_DATA]"
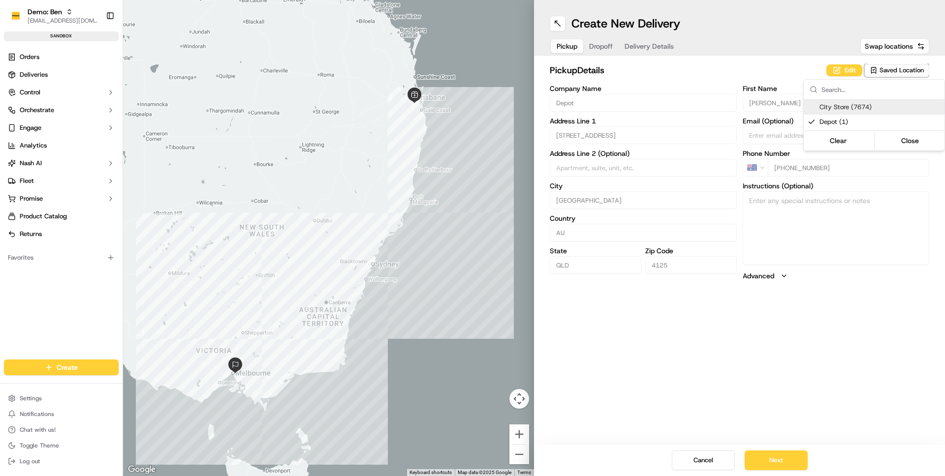
type input "2000"
type input "Ben"
type input "G"
type input "[PHONE_NUMBER]"
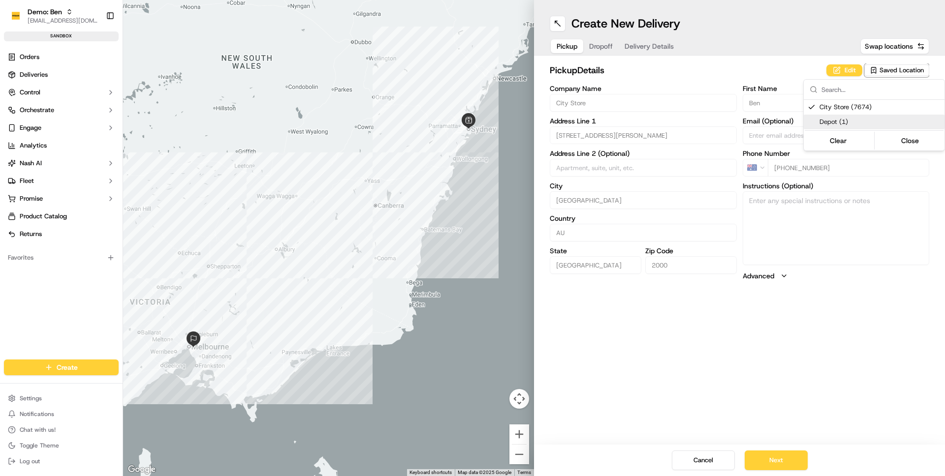
click at [829, 118] on span "Depot (1)" at bounding box center [879, 122] width 121 height 9
type input "Depot"
type input "[STREET_ADDRESS]"
type input "[GEOGRAPHIC_DATA]"
type input "QLD"
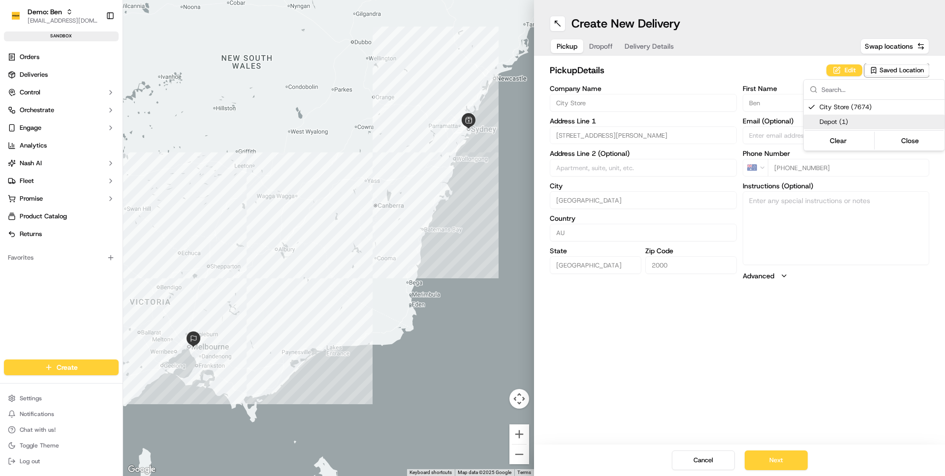
type input "4125"
type input "[PERSON_NAME]"
type input "F"
type input "[PHONE_NUMBER]"
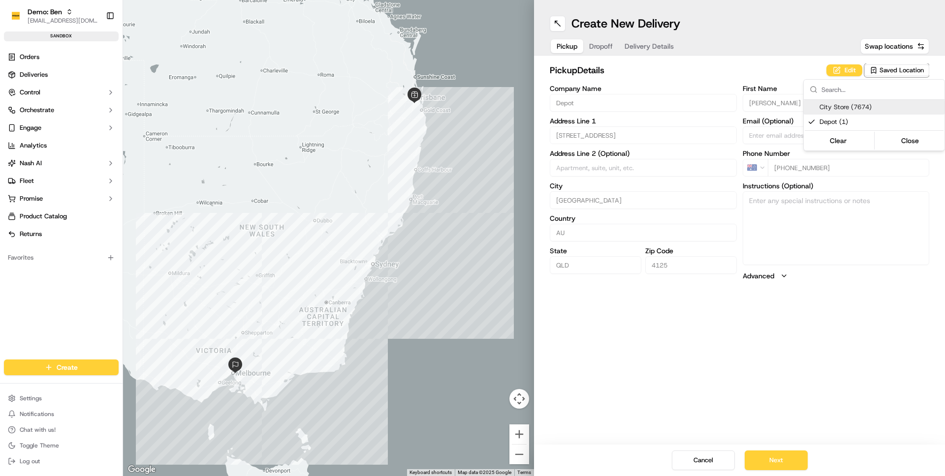
click at [829, 109] on span "City Store (7674)" at bounding box center [879, 107] width 121 height 9
type input "City Store"
type input "[STREET_ADDRESS][PERSON_NAME]"
type input "[GEOGRAPHIC_DATA]"
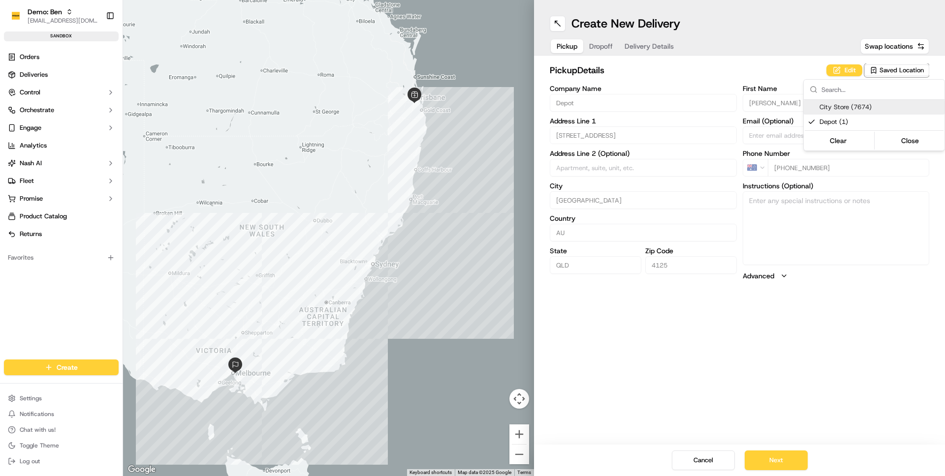
type input "2000"
type input "Ben"
type input "G"
type input "[PHONE_NUMBER]"
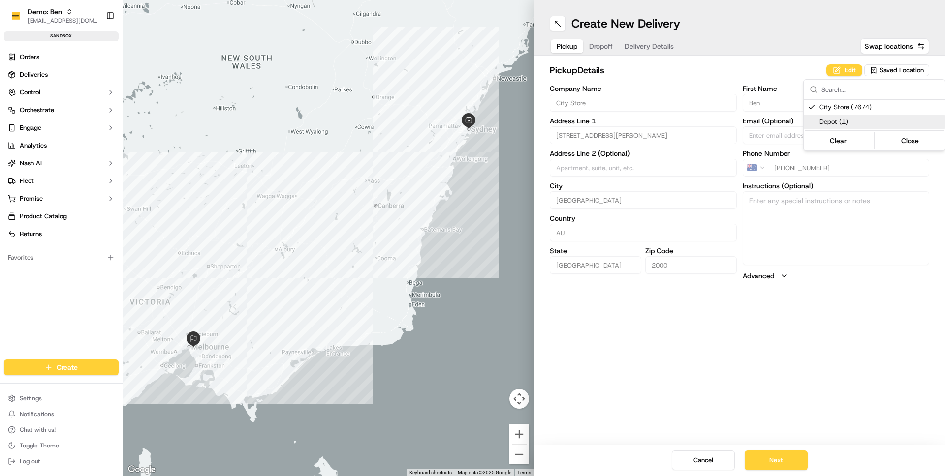
click at [704, 461] on html "Demo: [PERSON_NAME] [PERSON_NAME][EMAIL_ADDRESS][DOMAIN_NAME] Toggle Sidebar sa…" at bounding box center [472, 238] width 945 height 476
click at [694, 456] on button "Cancel" at bounding box center [703, 461] width 63 height 20
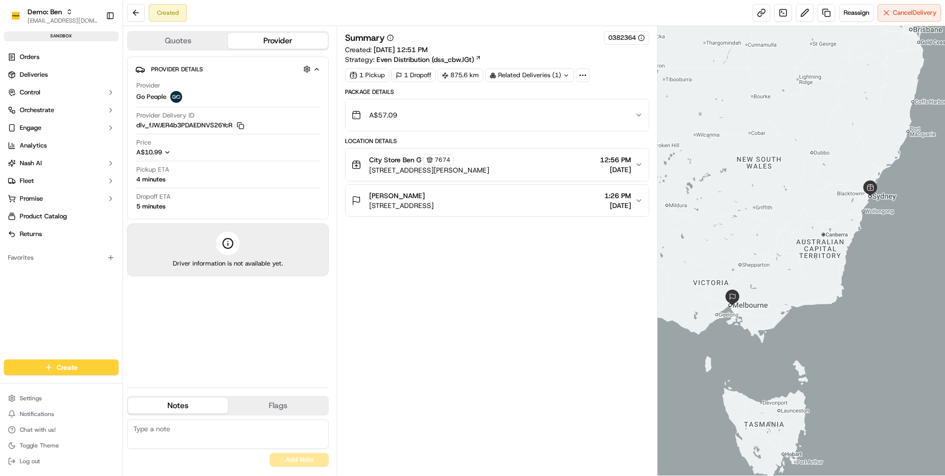
click at [600, 329] on div "Summary 0382364 Created: [DATE] 12:51 PM Strategy: Even Distribution (dss_cbwJG…" at bounding box center [497, 251] width 304 height 440
click at [532, 283] on div "Summary 0382364 Created: [DATE] 12:51 PM Strategy: Even Distribution (dss_cbwJG…" at bounding box center [497, 251] width 304 height 440
click at [376, 251] on div "Summary 0382364 Created: [DATE] 12:51 PM Strategy: Even Distribution (dss_cbwJG…" at bounding box center [497, 251] width 304 height 440
click at [634, 303] on div "Summary 0382364 Created: [DATE] 12:51 PM Strategy: Even Distribution (dss_cbwJG…" at bounding box center [497, 251] width 304 height 440
click at [490, 297] on div "Summary 0382364 Created: [DATE] 12:51 PM Strategy: Even Distribution (dss_cbwJG…" at bounding box center [497, 251] width 304 height 440
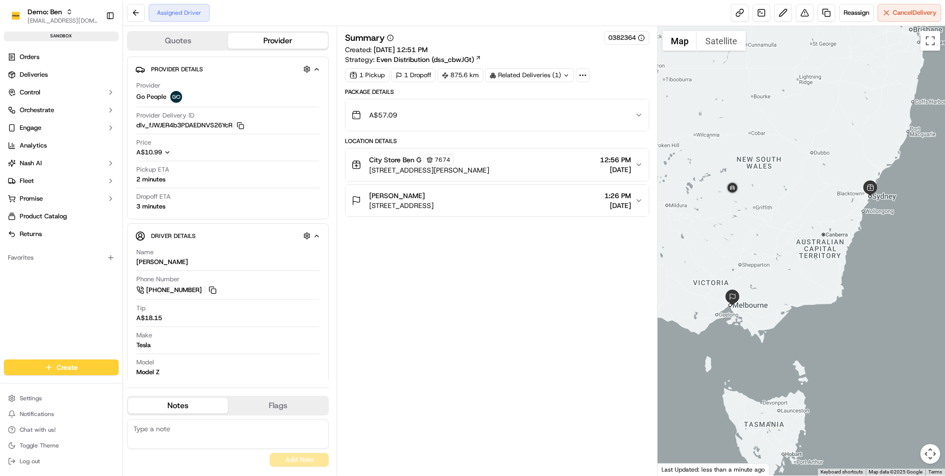
click at [424, 296] on div "Summary 0382364 Created: [DATE] 12:51 PM Strategy: Even Distribution (dss_cbwJG…" at bounding box center [497, 251] width 304 height 440
click at [595, 260] on div "Summary 0382364 Created: [DATE] 12:51 PM Strategy: Even Distribution (dss_cbwJG…" at bounding box center [497, 251] width 304 height 440
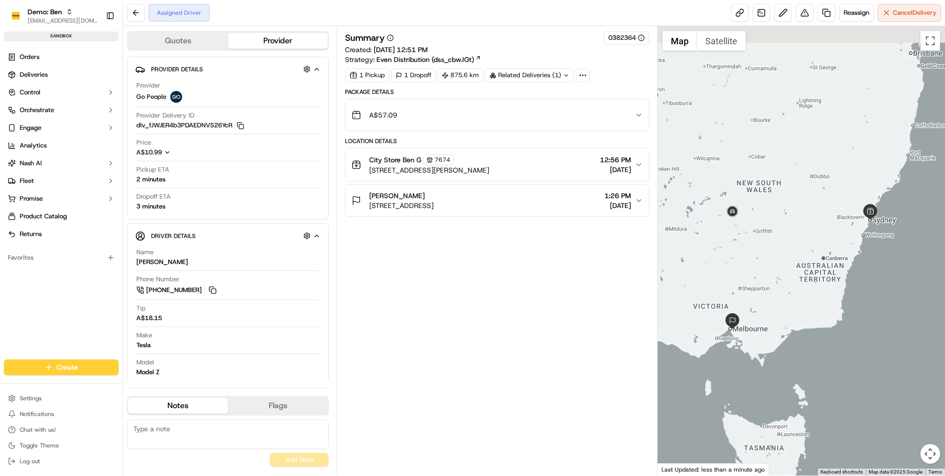
drag, startPoint x: 880, startPoint y: 300, endPoint x: 883, endPoint y: 338, distance: 38.5
click at [883, 338] on div at bounding box center [801, 251] width 288 height 450
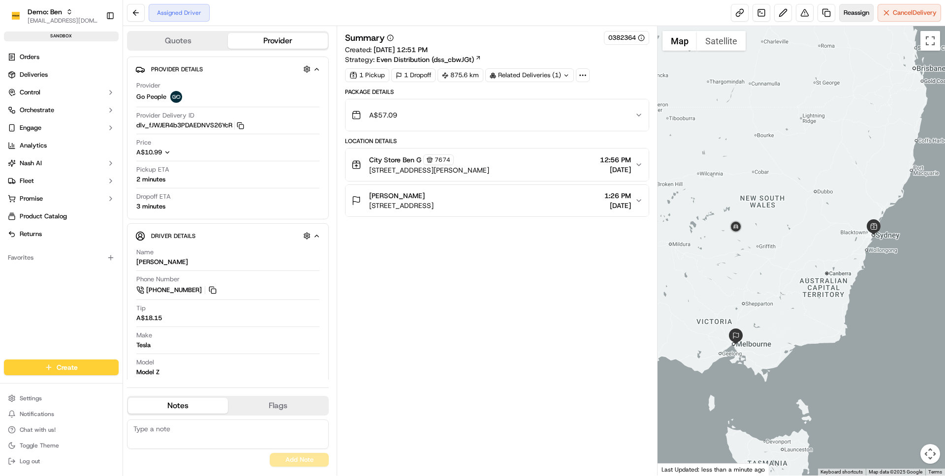
click at [862, 18] on button "Reassign" at bounding box center [856, 13] width 34 height 18
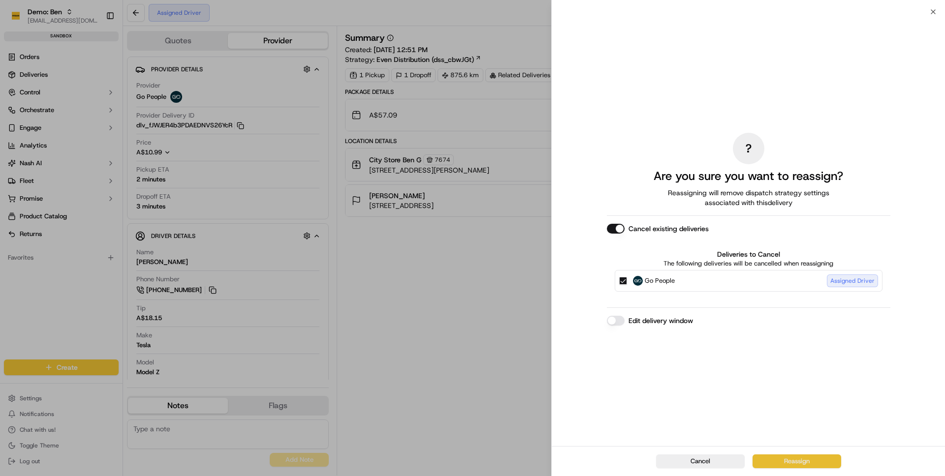
click at [796, 457] on button "Reassign" at bounding box center [796, 462] width 89 height 14
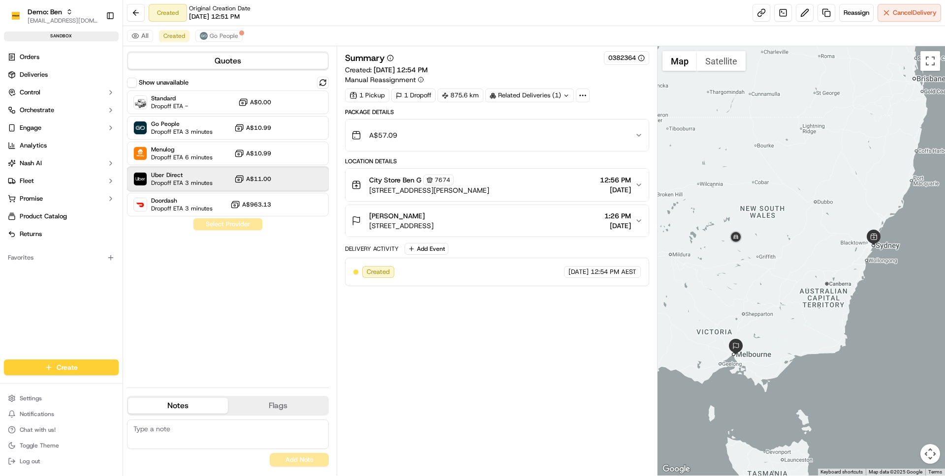
click at [205, 173] on span "Uber Direct" at bounding box center [181, 175] width 61 height 8
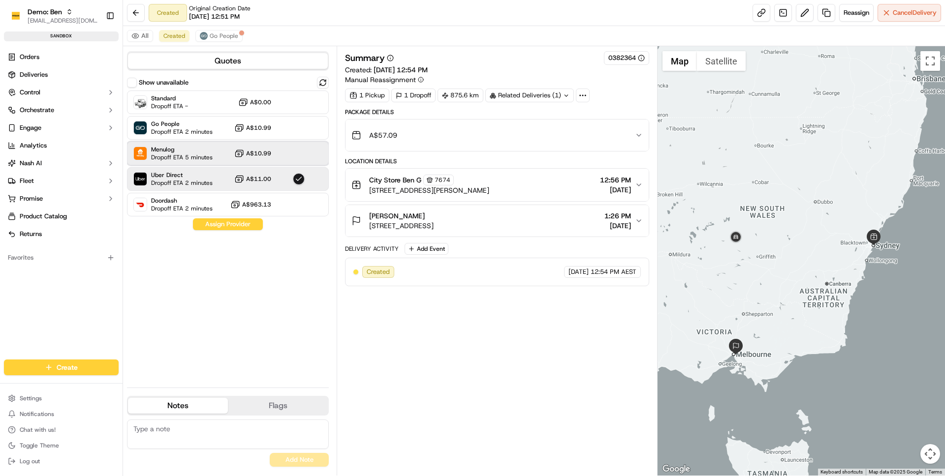
click at [193, 160] on span "Dropoff ETA 5 minutes" at bounding box center [181, 158] width 61 height 8
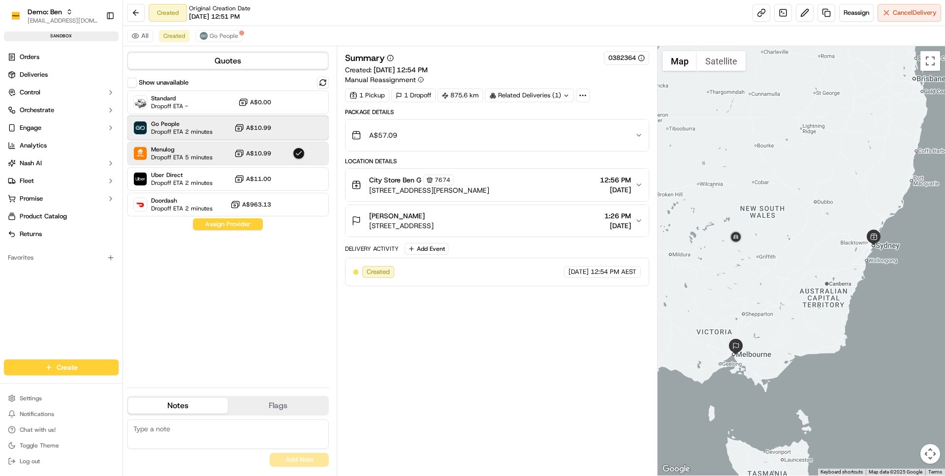
click at [193, 128] on span "Dropoff ETA 2 minutes" at bounding box center [181, 132] width 61 height 8
click at [203, 359] on div "Show unavailable Standard Dropoff ETA - A$0.00 Go People Dropoff ETA 2 minutes …" at bounding box center [228, 228] width 202 height 303
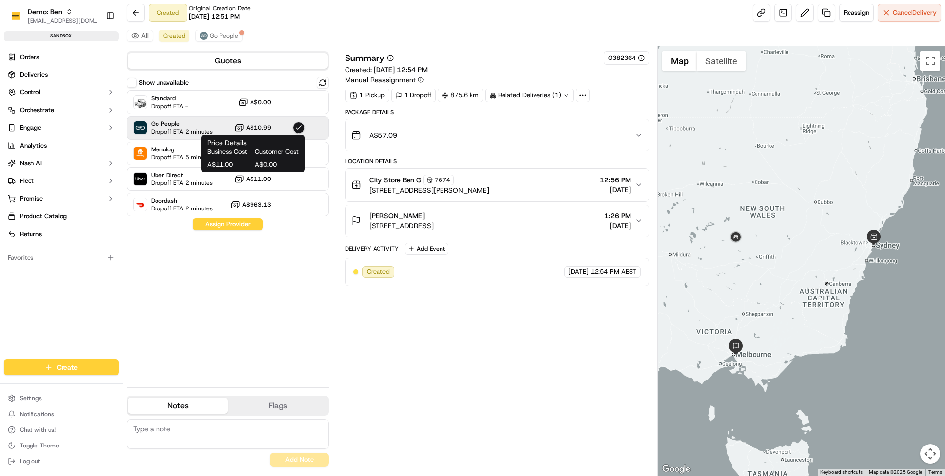
click at [238, 156] on span "Business Cost" at bounding box center [229, 152] width 44 height 9
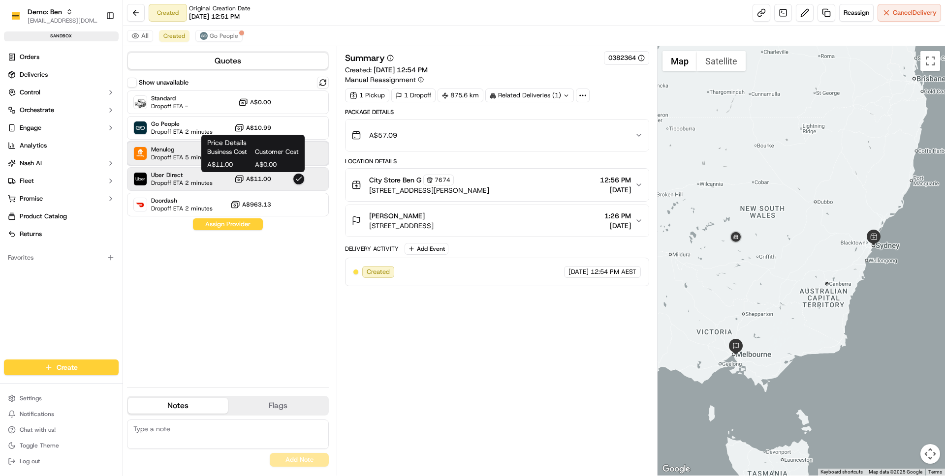
click at [177, 154] on span "Dropoff ETA 5 minutes" at bounding box center [181, 158] width 61 height 8
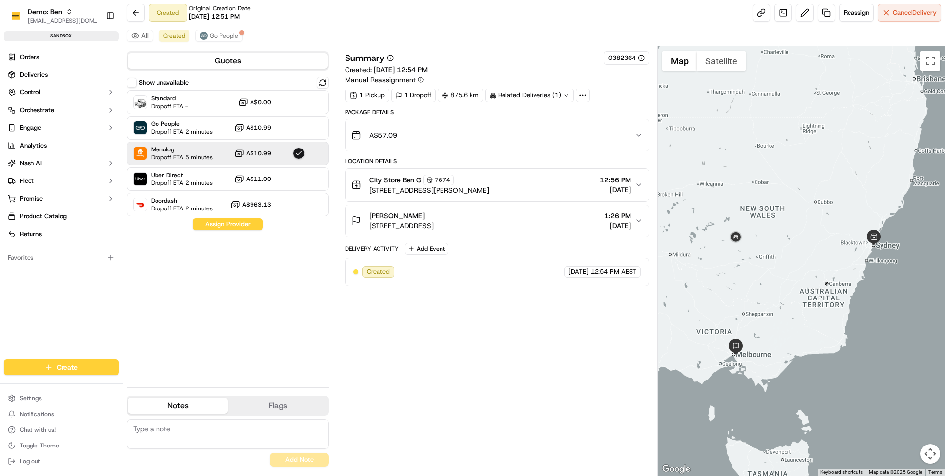
click at [261, 297] on div "Show unavailable Standard Dropoff ETA - A$0.00 Go People Dropoff ETA 2 minutes …" at bounding box center [228, 228] width 202 height 303
click at [258, 280] on div "Show unavailable Standard Dropoff ETA - A$0.00 Go People Dropoff ETA 2 minutes …" at bounding box center [228, 228] width 202 height 303
click at [252, 273] on div "Show unavailable Standard Dropoff ETA - A$0.00 Go People Dropoff ETA 2 minutes …" at bounding box center [228, 228] width 202 height 303
click at [785, 11] on link at bounding box center [783, 13] width 18 height 18
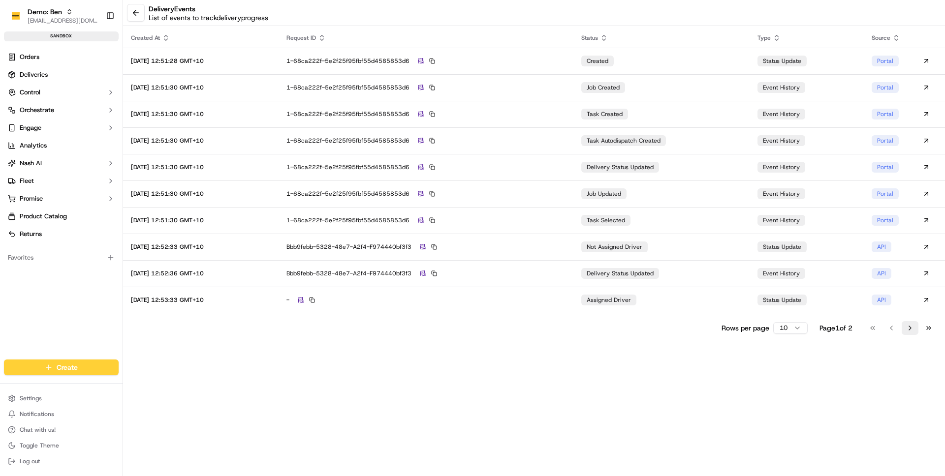
click at [905, 329] on button "Go to next page" at bounding box center [909, 328] width 17 height 14
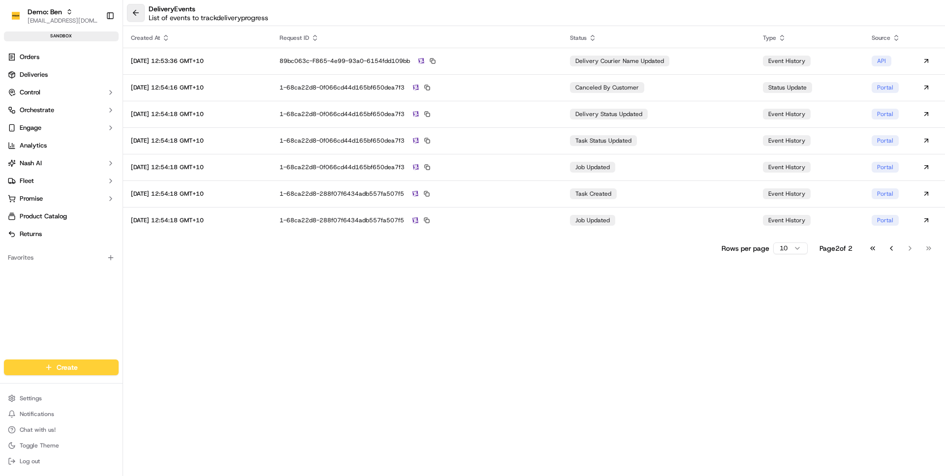
click at [136, 12] on button at bounding box center [136, 13] width 18 height 18
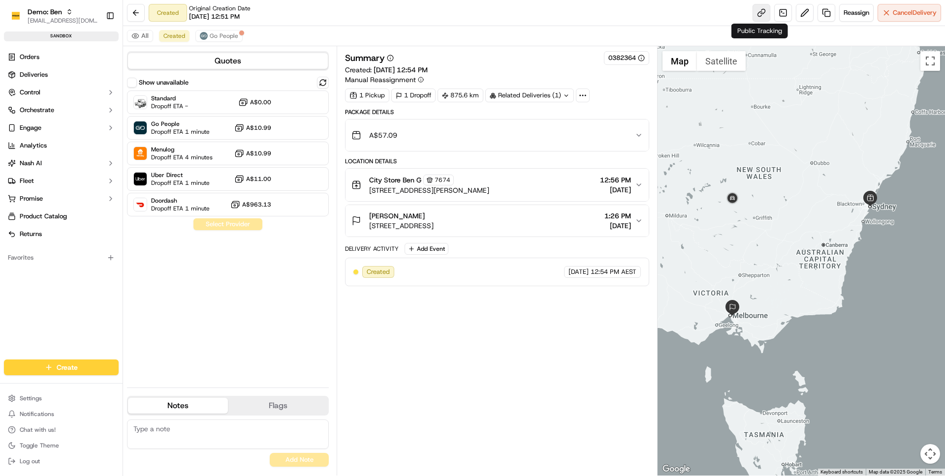
click at [760, 11] on link at bounding box center [761, 13] width 18 height 18
